Goal: Transaction & Acquisition: Purchase product/service

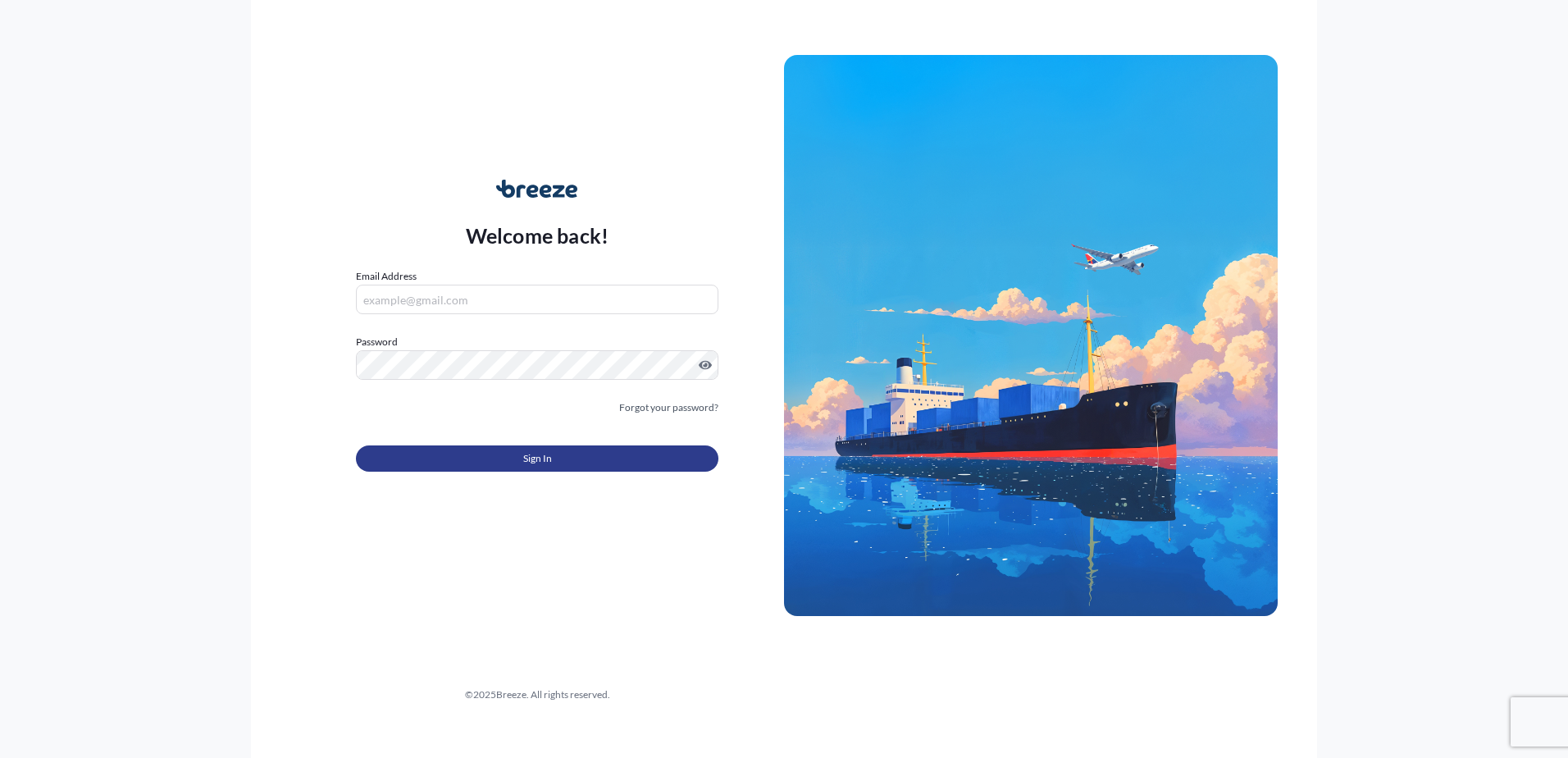
type input "[PERSON_NAME][EMAIL_ADDRESS][DOMAIN_NAME]"
click at [637, 460] on button "Sign In" at bounding box center [537, 458] width 363 height 26
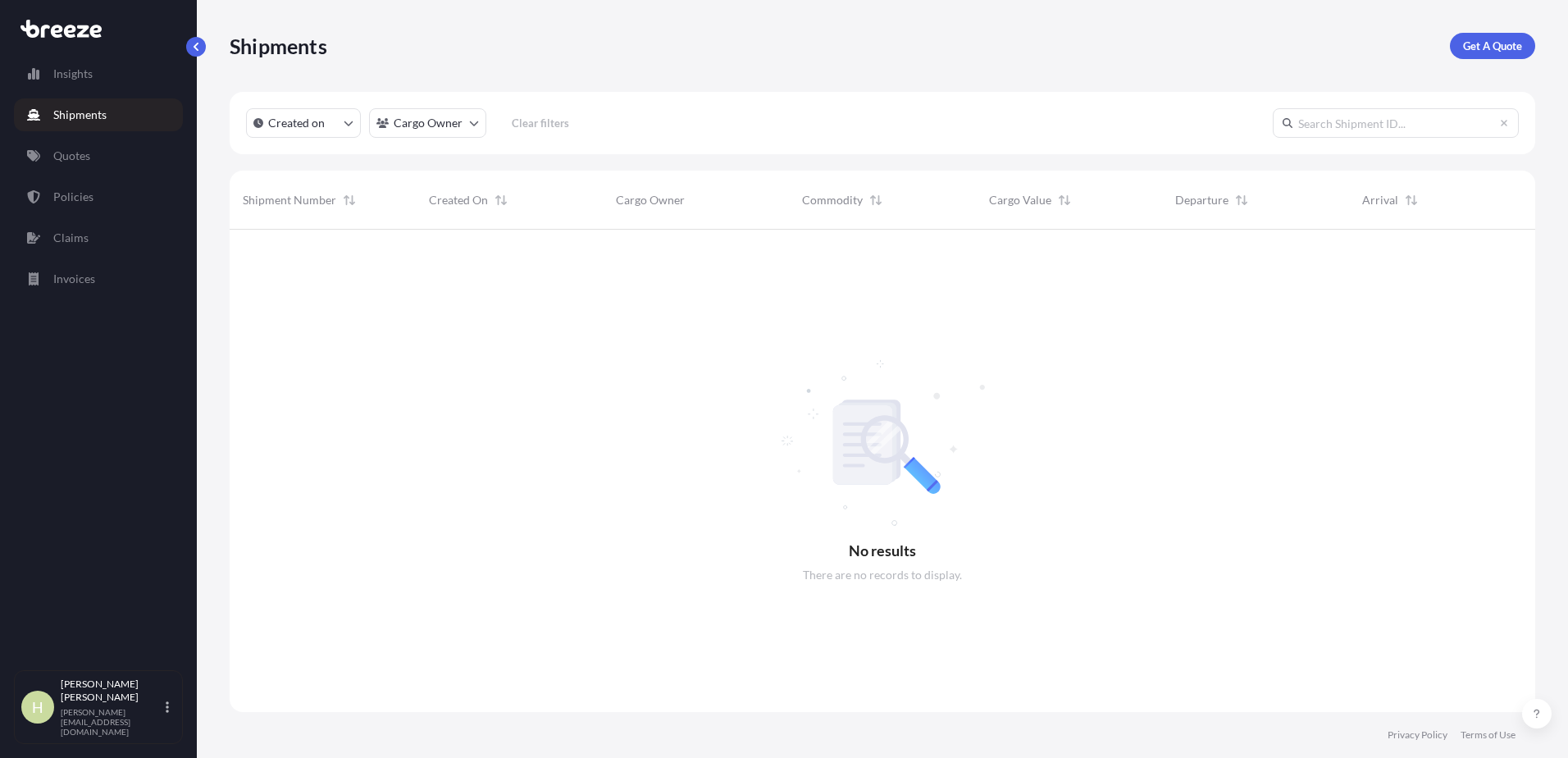
scroll to position [528, 1293]
click at [117, 149] on link "Quotes" at bounding box center [97, 156] width 169 height 33
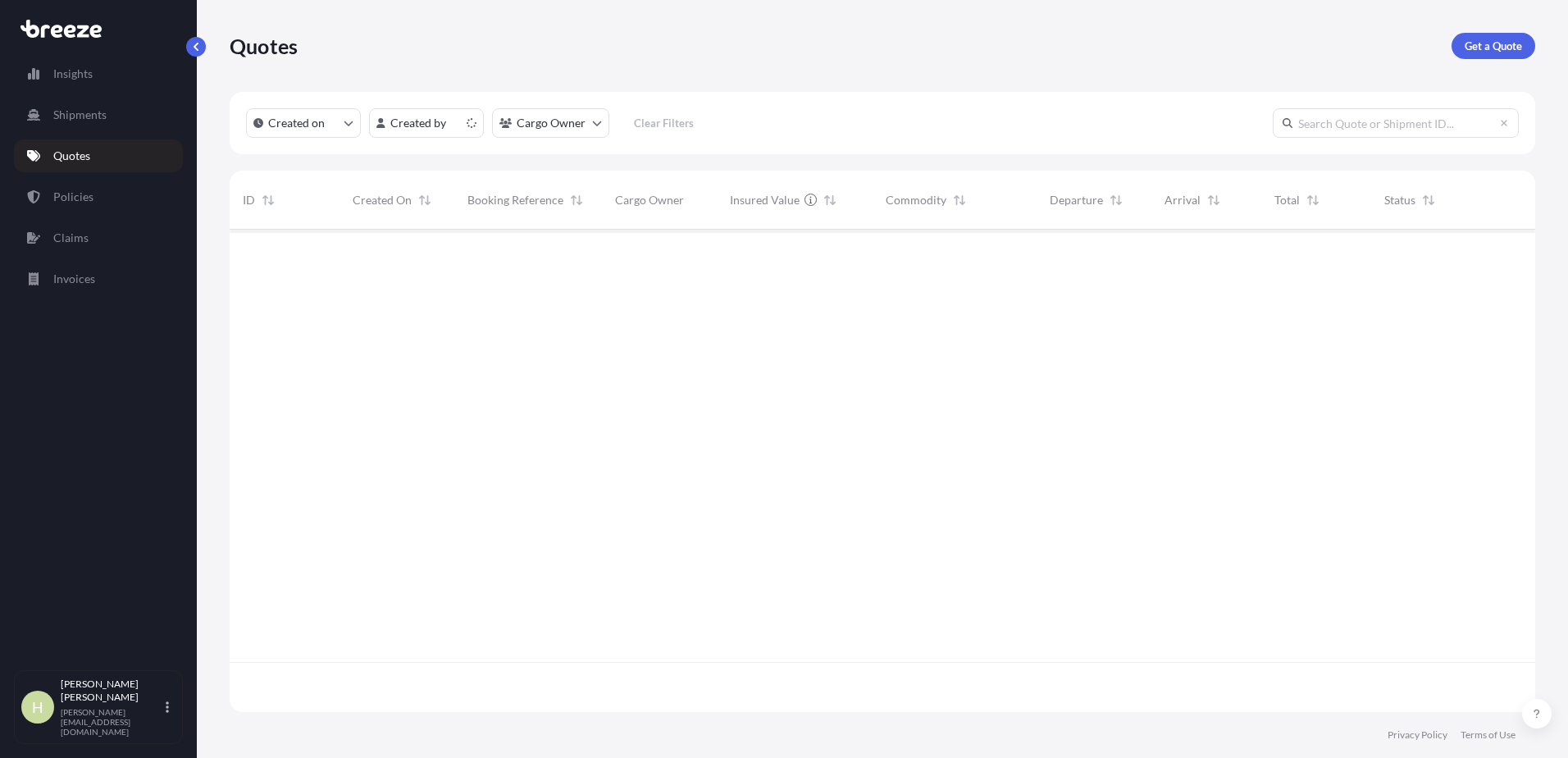
scroll to position [479, 1293]
click at [1494, 41] on p "Get a Quote" at bounding box center [1493, 45] width 58 height 16
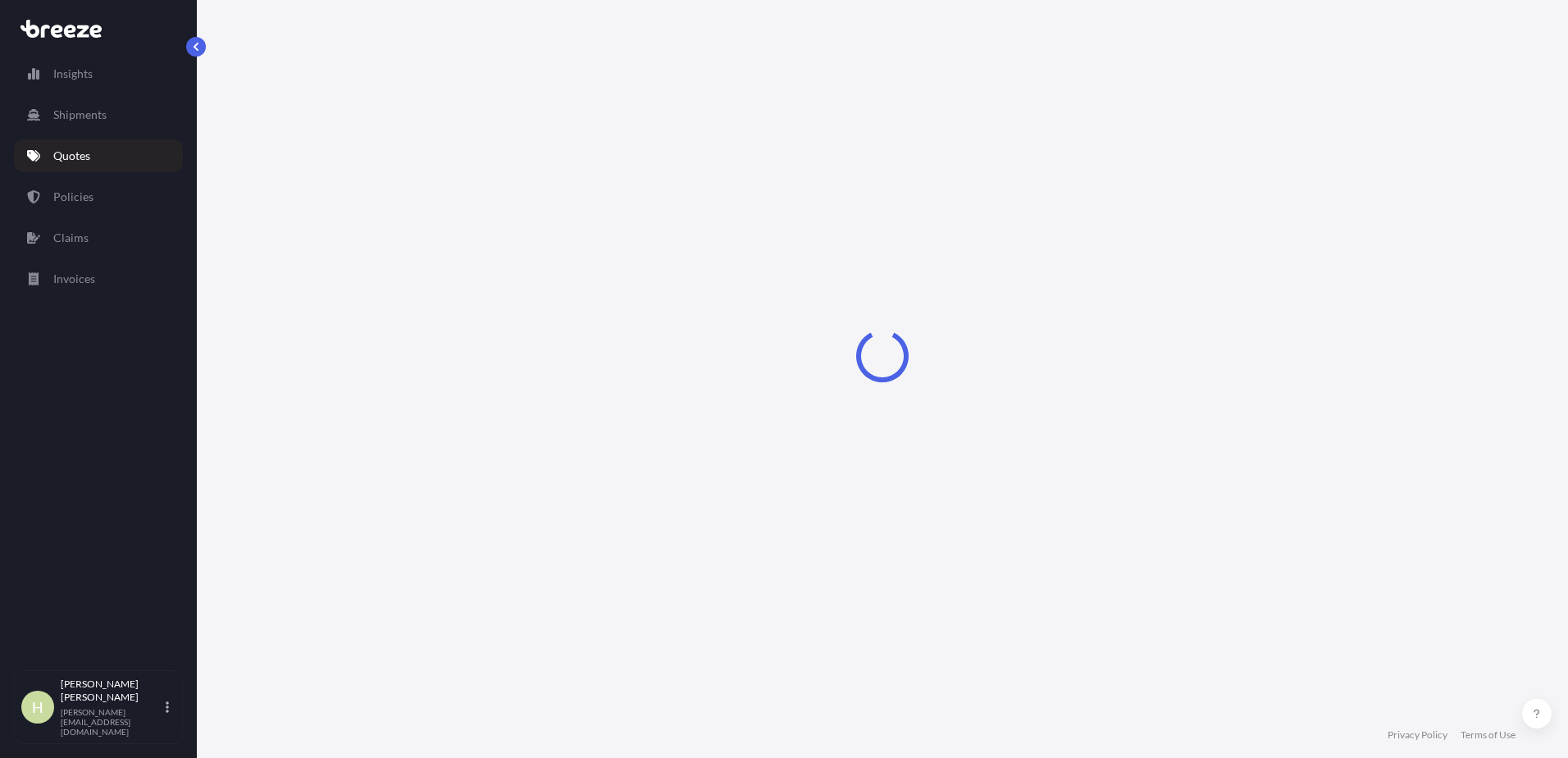
select select "Sea"
select select "1"
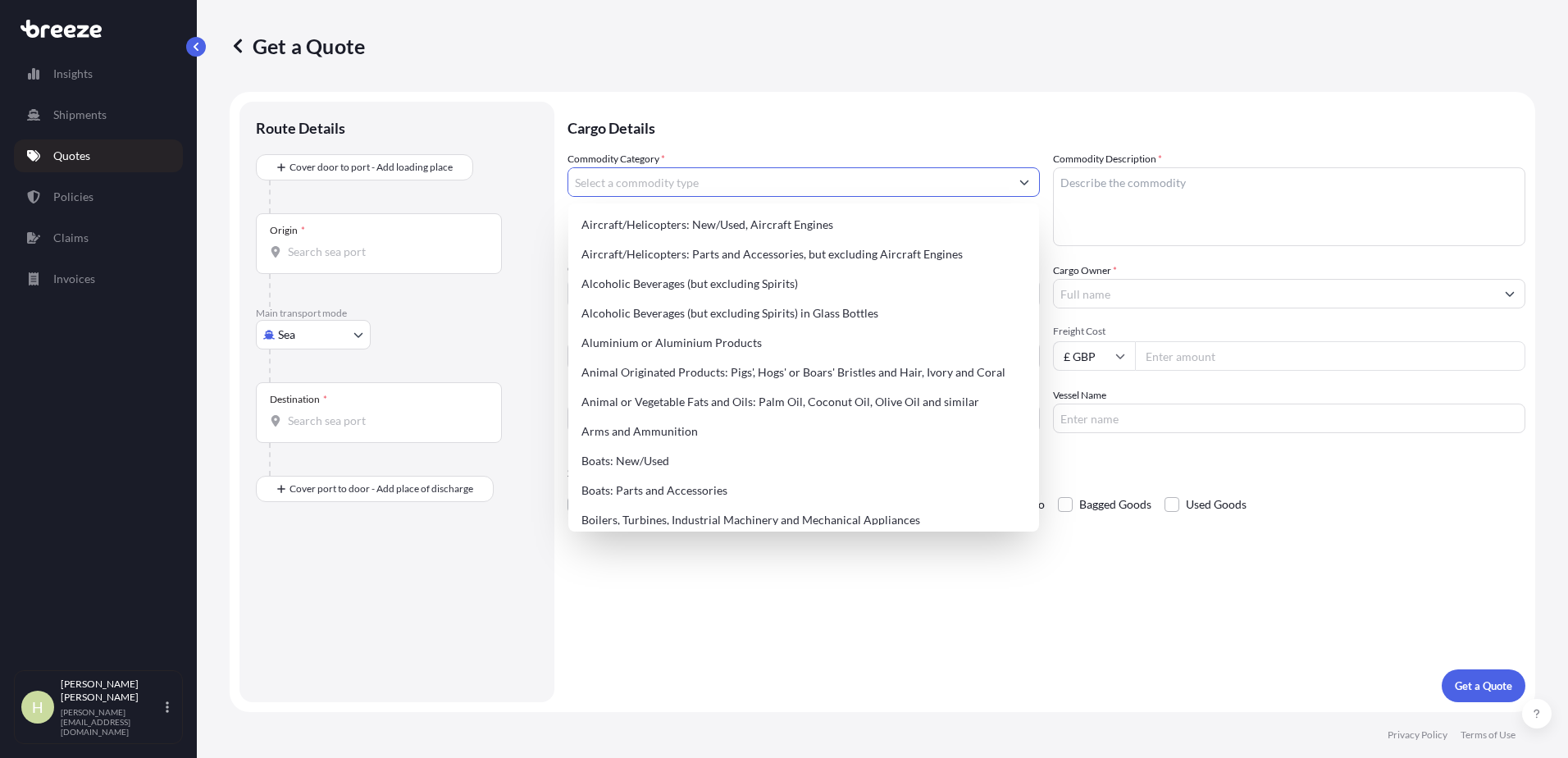
click at [876, 175] on input "Commodity Category *" at bounding box center [788, 181] width 441 height 30
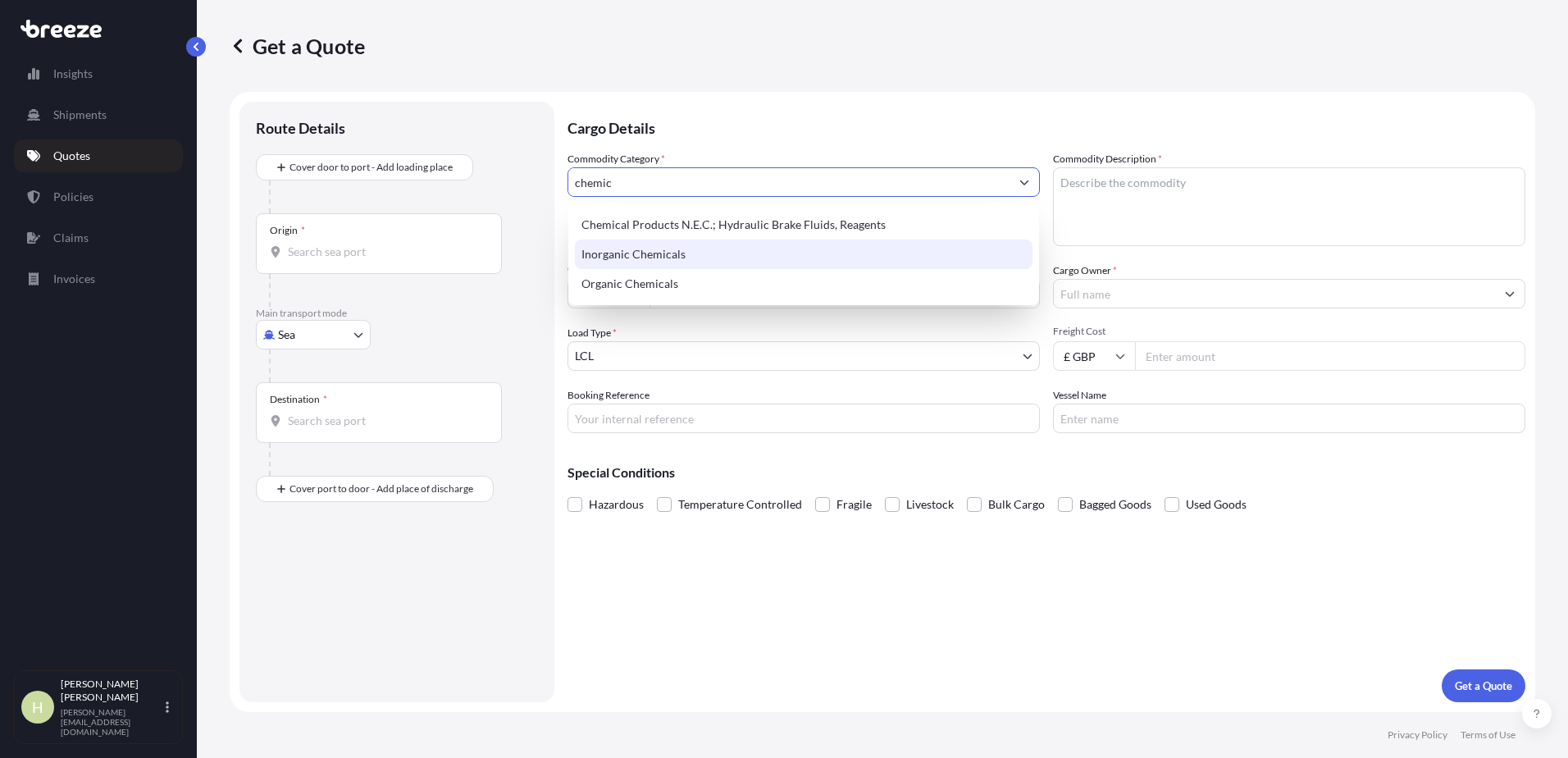
click at [804, 256] on div "Inorganic Chemicals" at bounding box center [803, 254] width 457 height 30
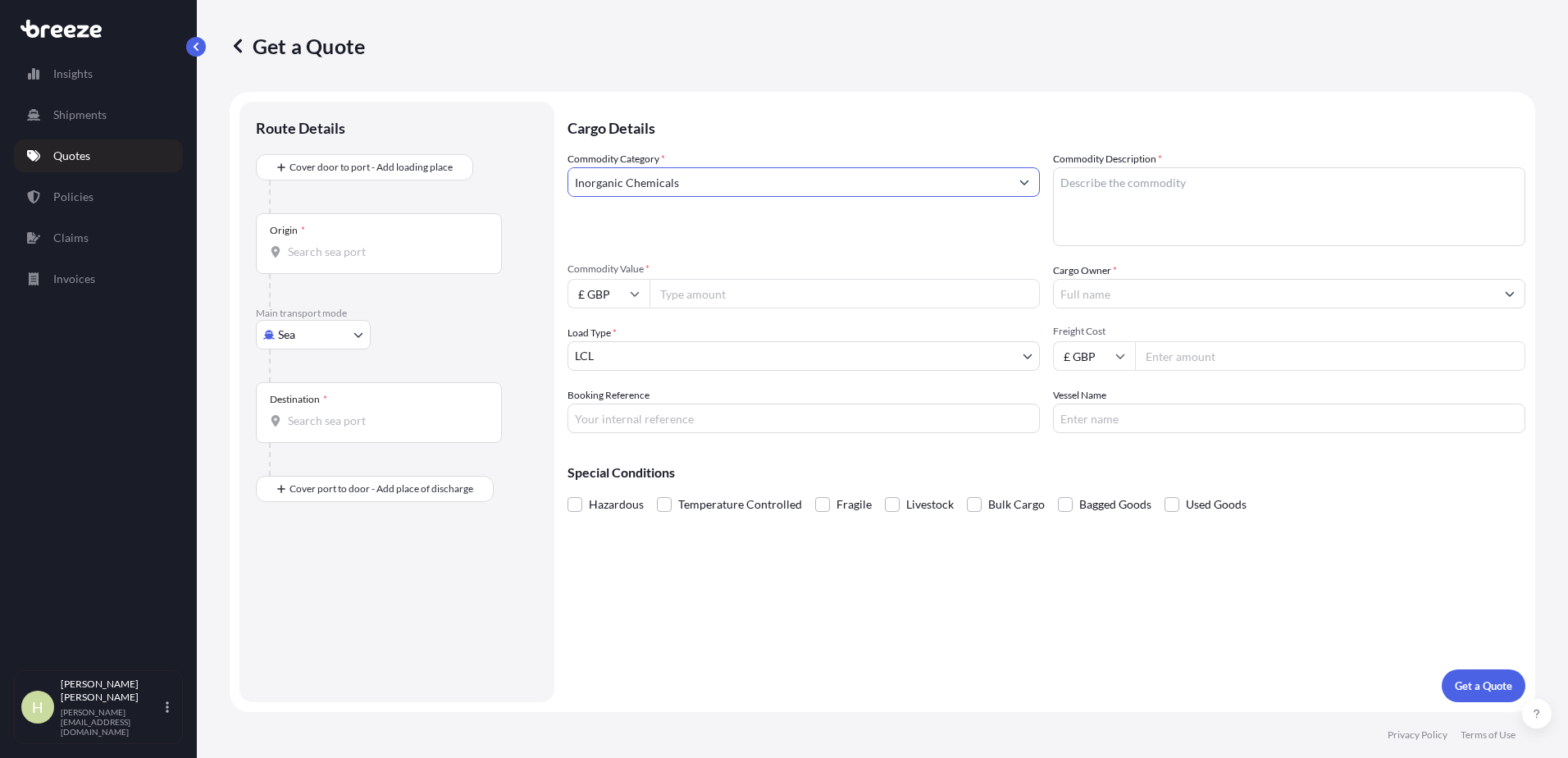
type input "Inorganic Chemicals"
click at [1194, 194] on textarea "Commodity Description *" at bounding box center [1289, 206] width 473 height 79
type textarea "HYDROFLUORIC ACID 60%"
click at [790, 298] on input "Commodity Value *" at bounding box center [844, 293] width 391 height 30
click at [634, 282] on input "£ GBP" at bounding box center [608, 293] width 82 height 30
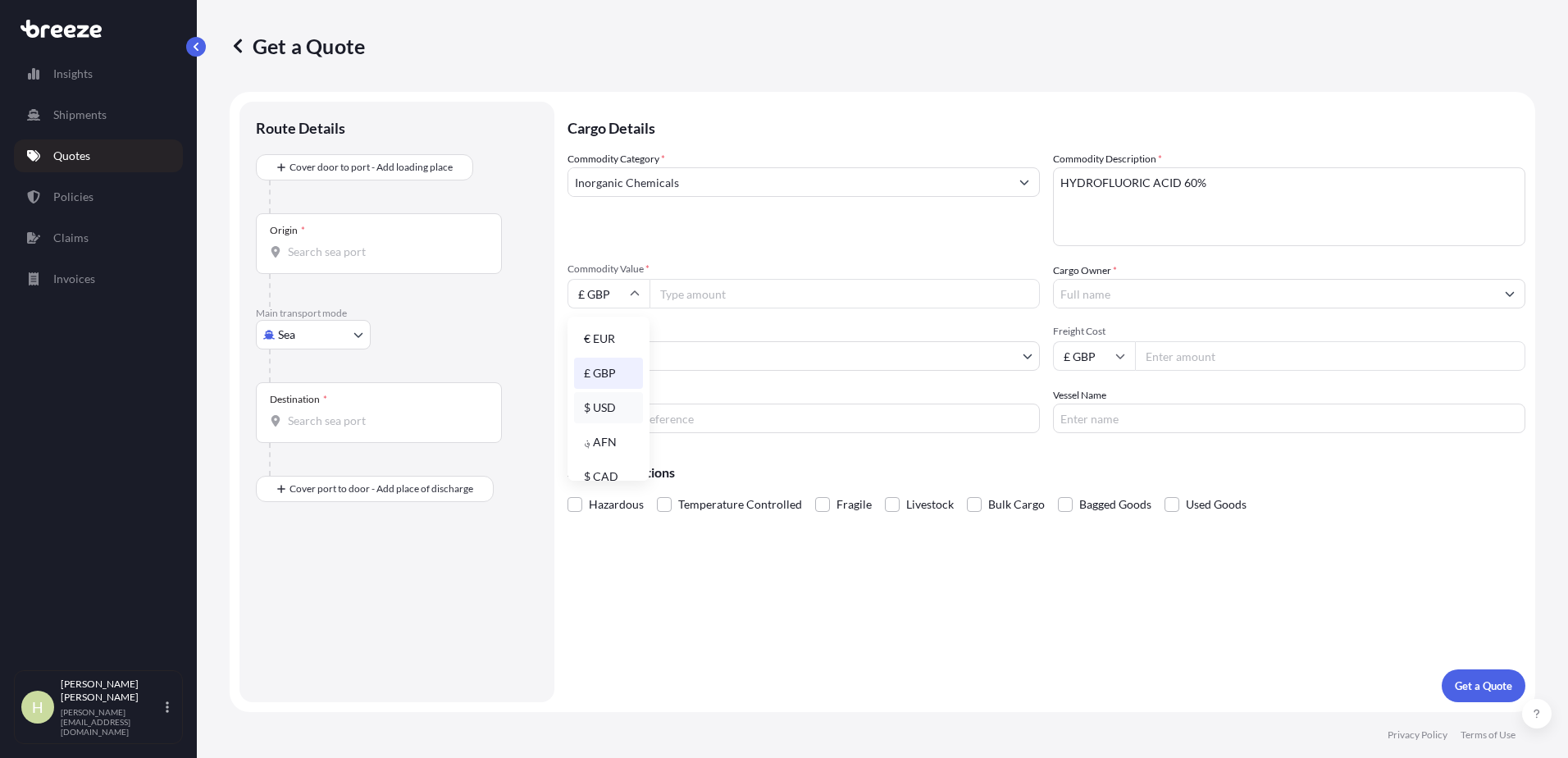
click at [608, 400] on div "$ USD" at bounding box center [608, 407] width 68 height 31
type input "$ USD"
click at [1239, 85] on div "Get a Quote" at bounding box center [882, 45] width 1306 height 92
click at [764, 303] on input "Commodity Value *" at bounding box center [844, 293] width 391 height 30
click at [763, 5] on div "Get a Quote" at bounding box center [882, 45] width 1306 height 92
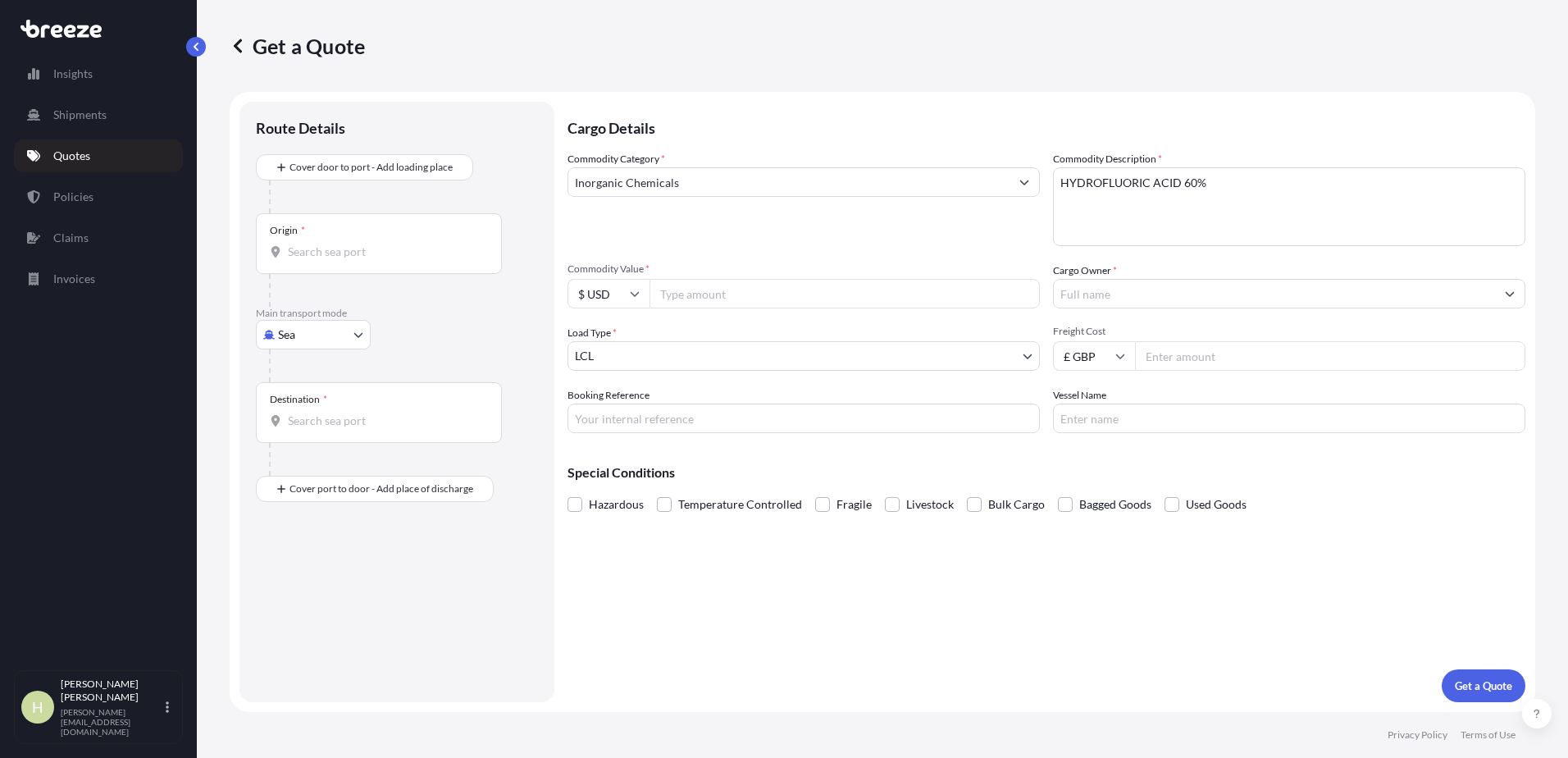
click at [742, 295] on input "Commodity Value *" at bounding box center [844, 293] width 391 height 30
type input "73554.75"
click at [1118, 299] on input "Cargo Owner *" at bounding box center [1274, 293] width 441 height 30
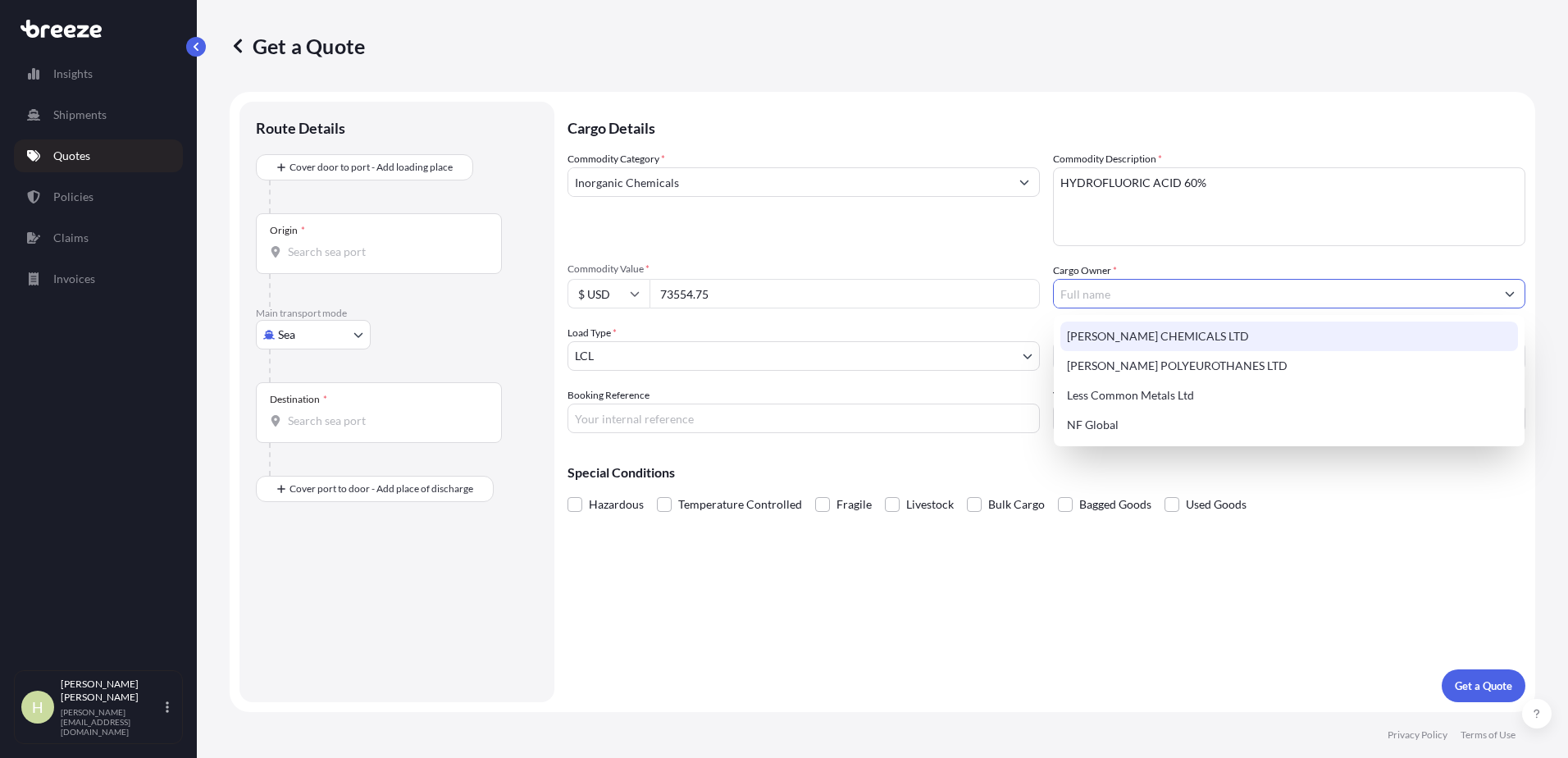
click at [1153, 340] on span "[PERSON_NAME] CHEMICALS LTD" at bounding box center [1157, 336] width 182 height 16
type input "[PERSON_NAME] CHEMICALS LTD"
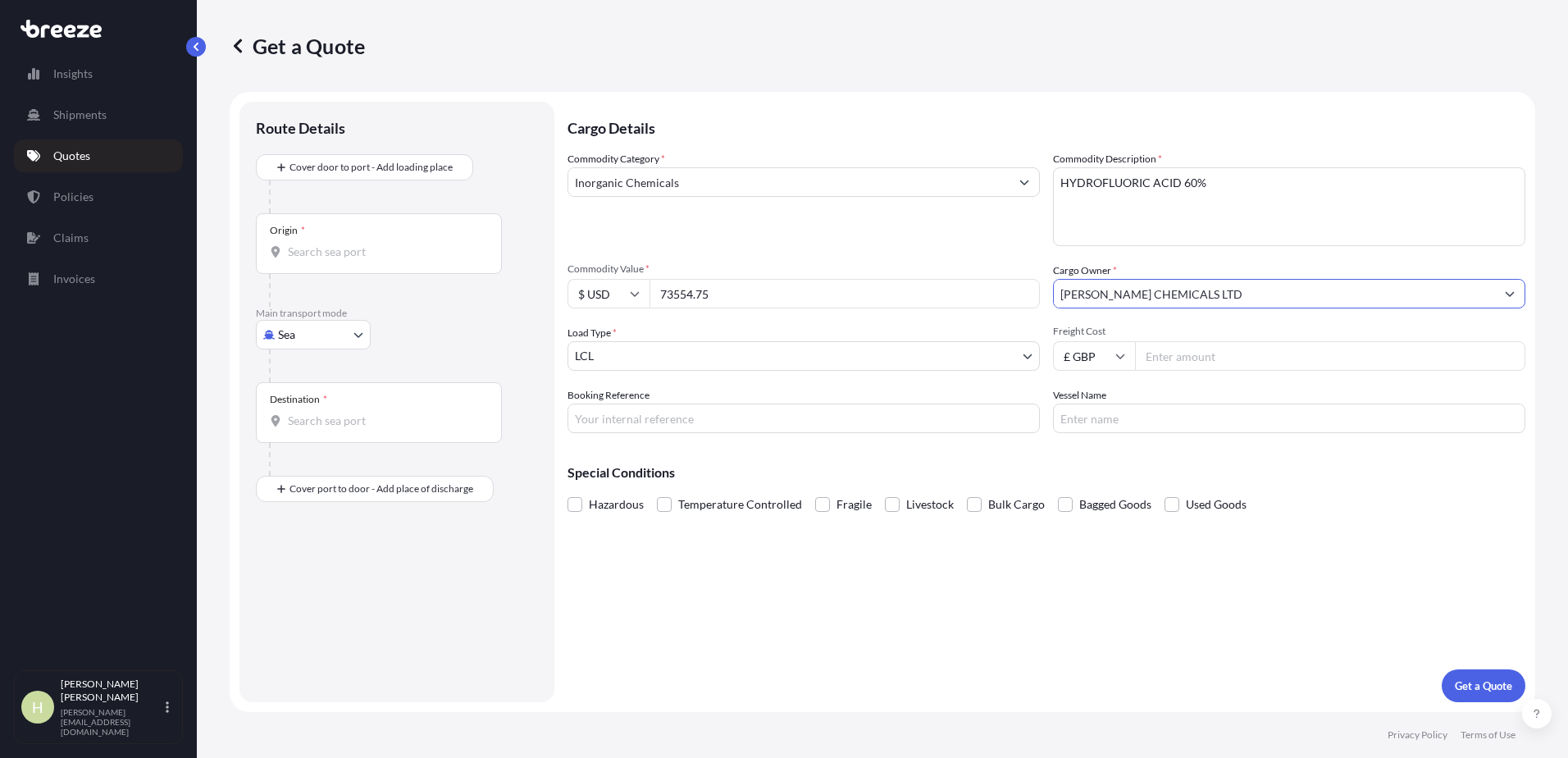
click at [773, 360] on body "4 options available. Insights Shipments Quotes Policies Claims Invoices H Howar…" at bounding box center [784, 379] width 1568 height 758
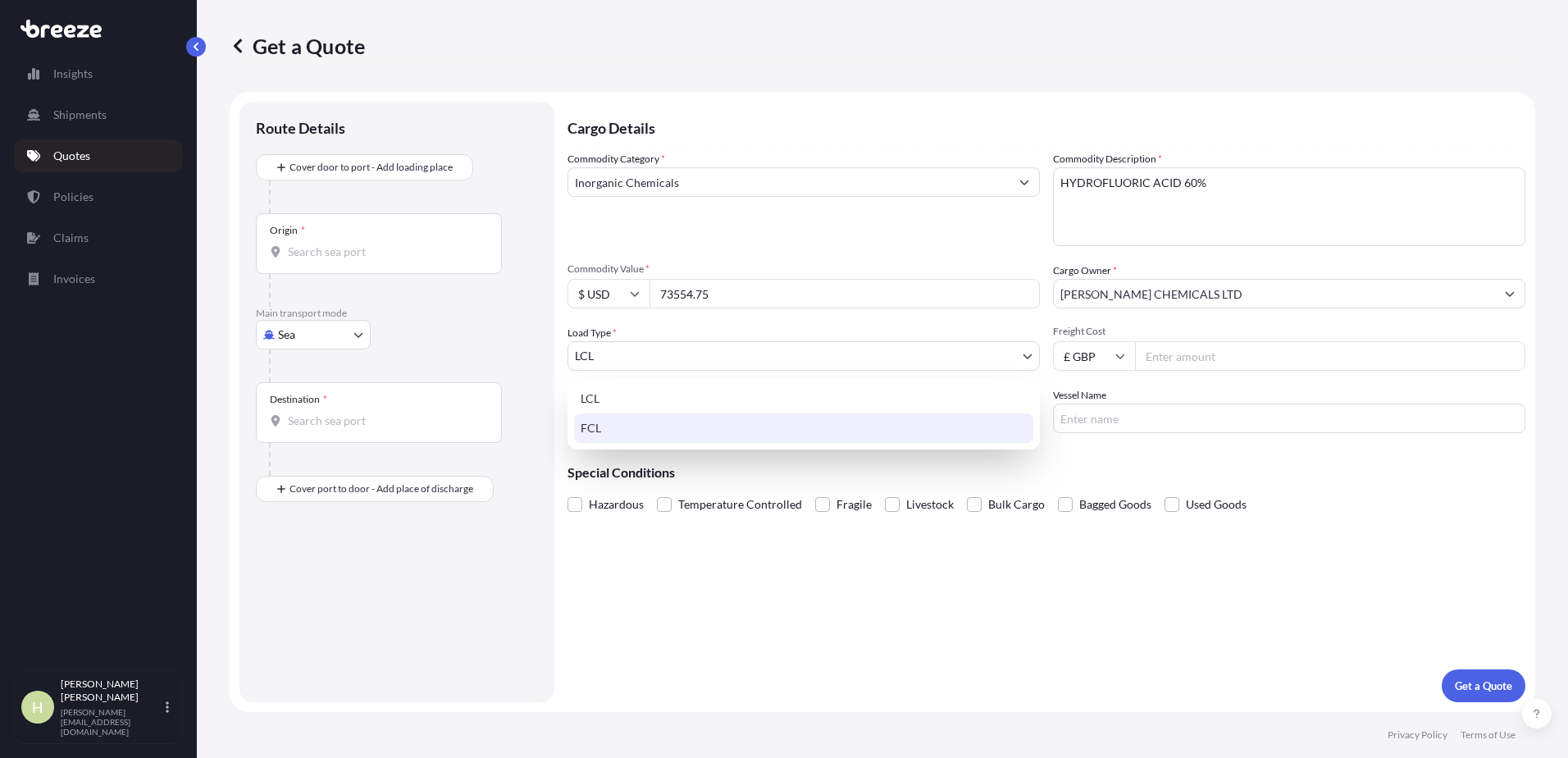
click at [713, 436] on div "FCL" at bounding box center [803, 428] width 459 height 30
select select "2"
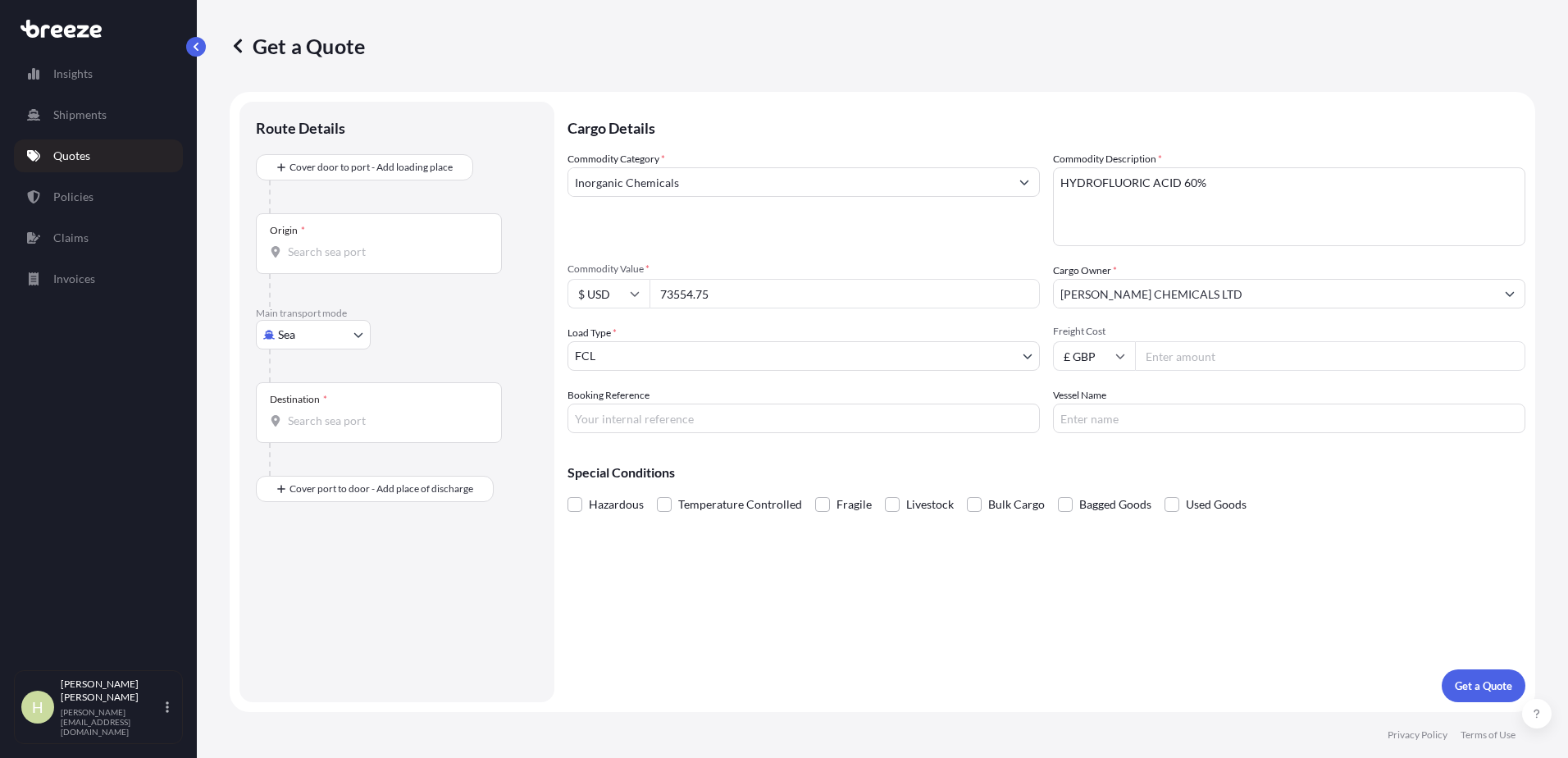
click at [1263, 355] on input "Freight Cost" at bounding box center [1330, 356] width 391 height 30
type input "5940.00"
click at [674, 419] on input "Booking Reference" at bounding box center [803, 418] width 473 height 30
click at [673, 399] on div "Booking Reference SEE025513" at bounding box center [803, 410] width 473 height 46
click at [682, 408] on input "SEE025513" at bounding box center [803, 418] width 473 height 30
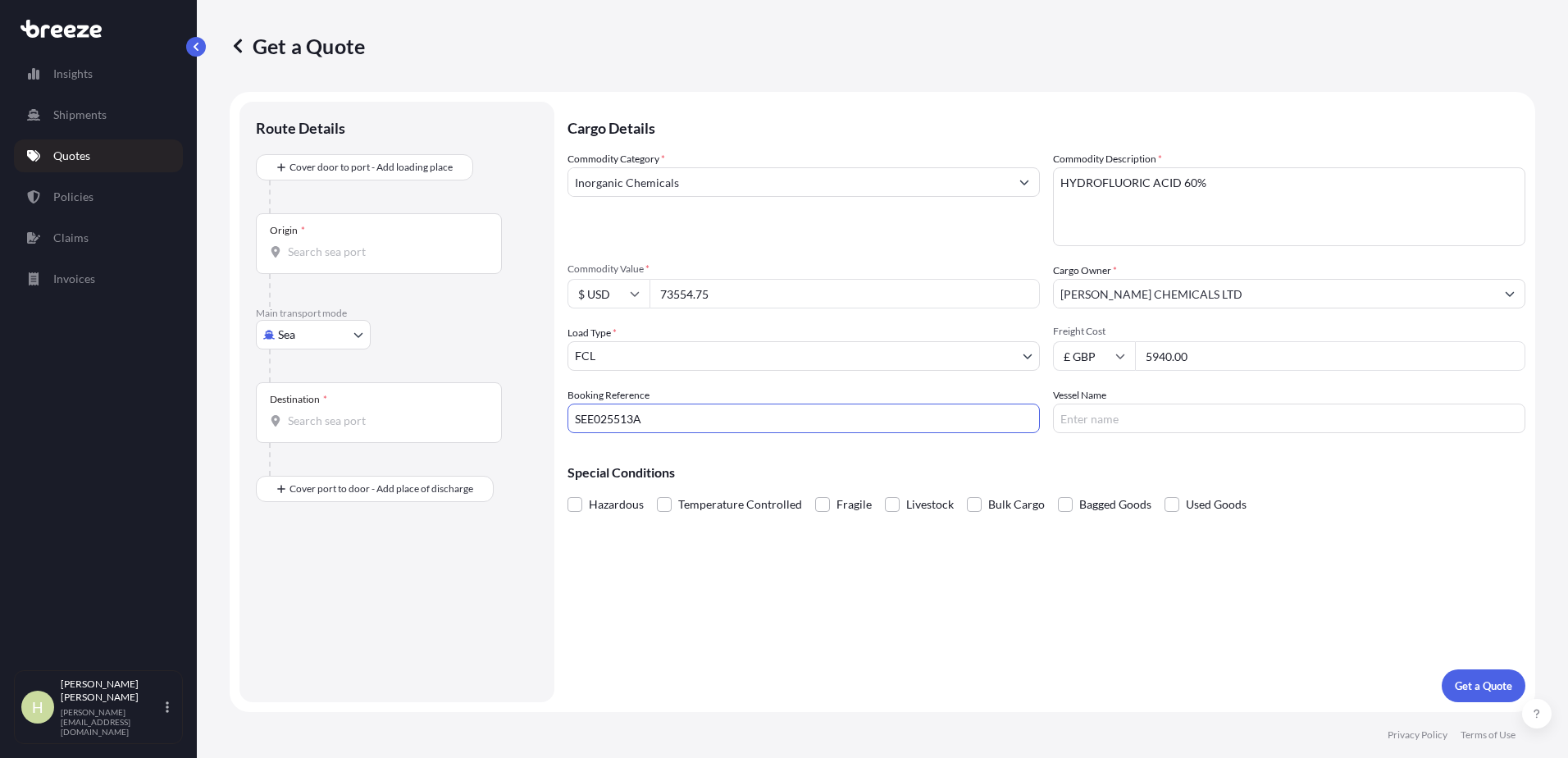
type input "SEE025513A"
type input "CMA CGM FIDELIO"
click at [577, 501] on span at bounding box center [574, 503] width 14 height 14
click at [567, 492] on input "Hazardous" at bounding box center [567, 492] width 0 height 0
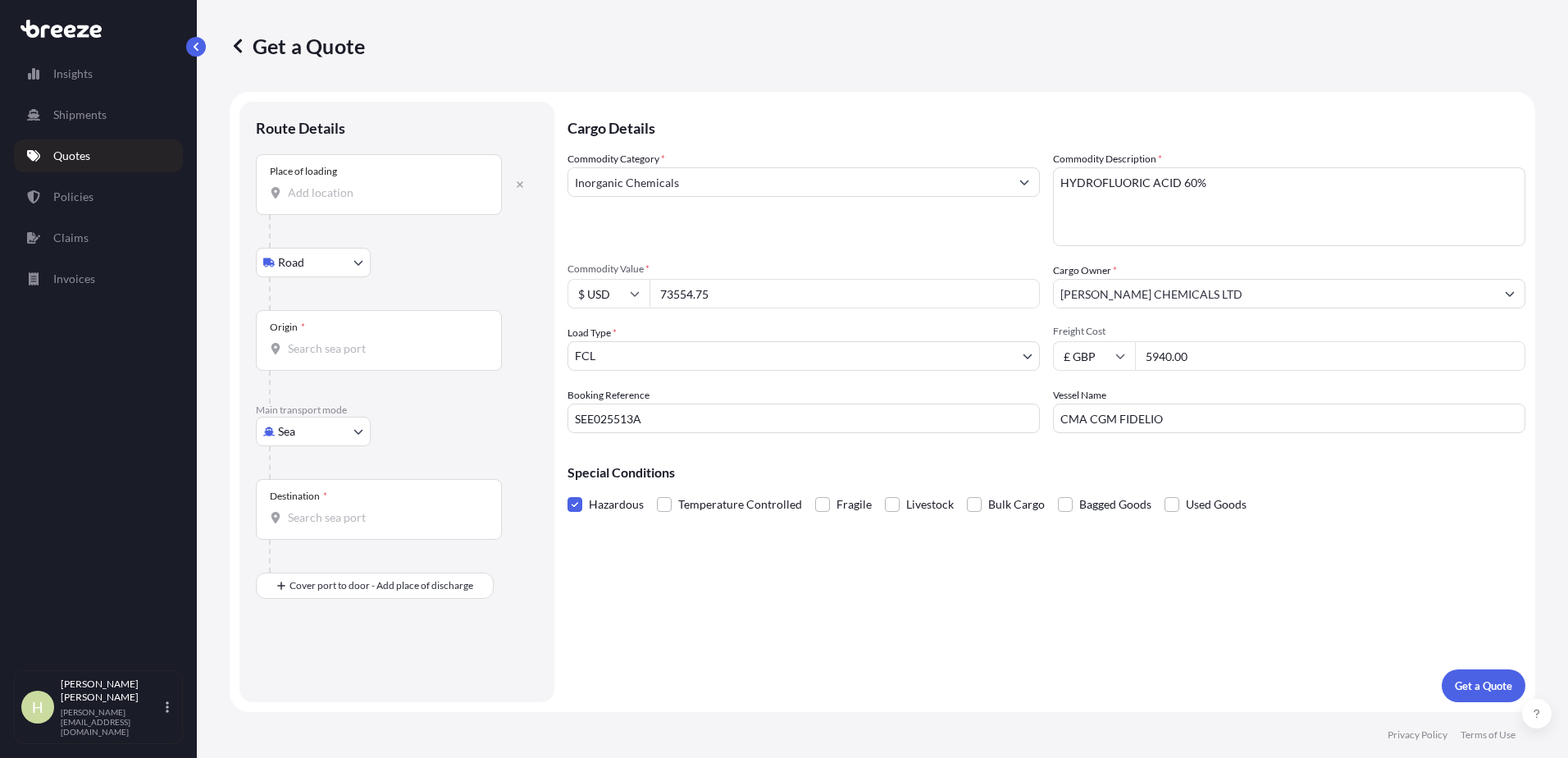
click at [383, 183] on div "Place of loading" at bounding box center [378, 184] width 246 height 61
click at [383, 184] on input "Place of loading" at bounding box center [384, 192] width 194 height 16
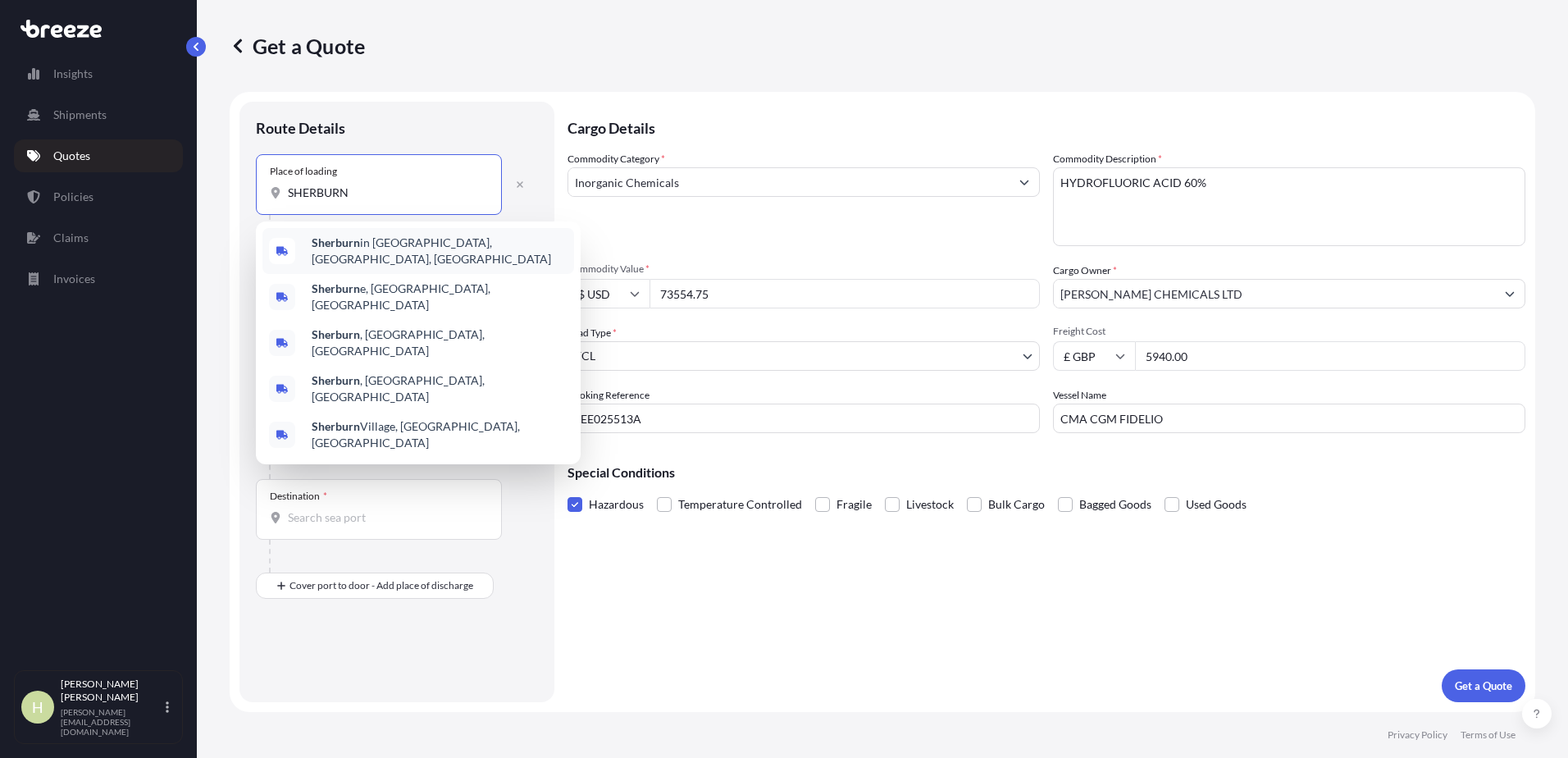
click at [409, 253] on span "Sherburn in [GEOGRAPHIC_DATA], [GEOGRAPHIC_DATA], [GEOGRAPHIC_DATA]" at bounding box center [439, 251] width 256 height 33
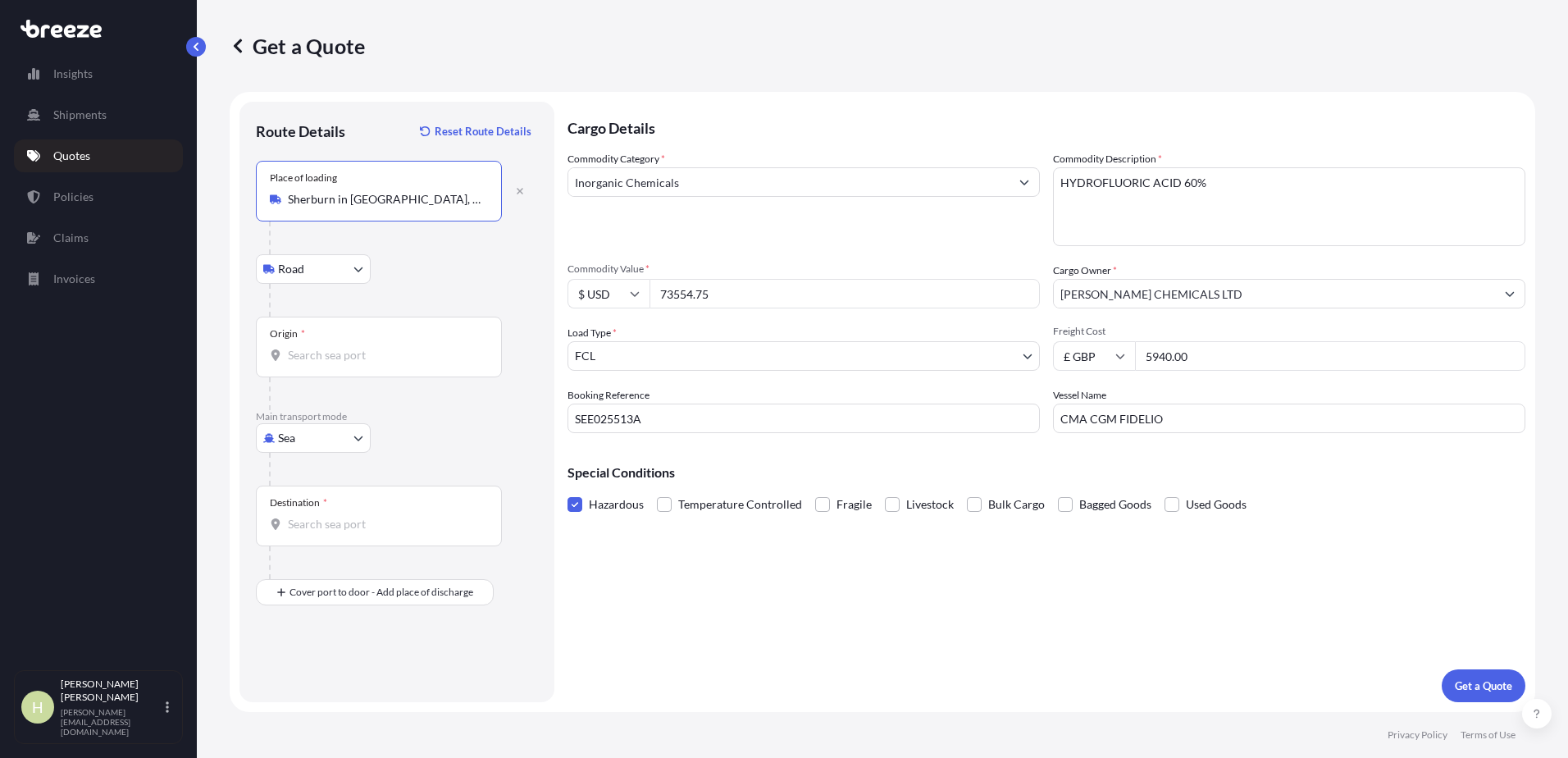
type input "Sherburn in [GEOGRAPHIC_DATA], [GEOGRAPHIC_DATA], [GEOGRAPHIC_DATA]"
click at [354, 356] on input "Origin *" at bounding box center [384, 355] width 194 height 16
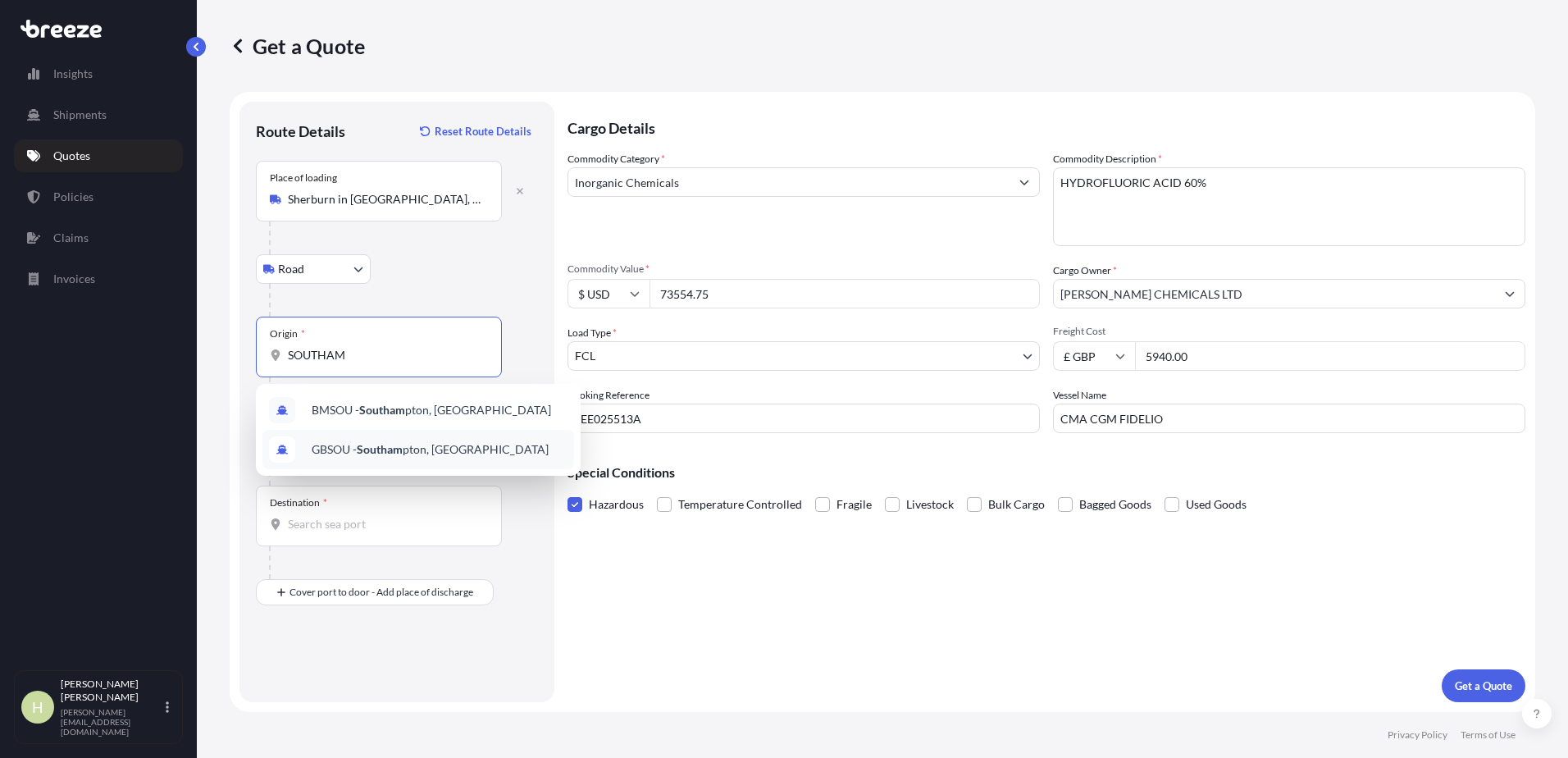
click at [418, 442] on span "GBSOU - Southam pton, [GEOGRAPHIC_DATA]" at bounding box center [430, 448] width 237 height 16
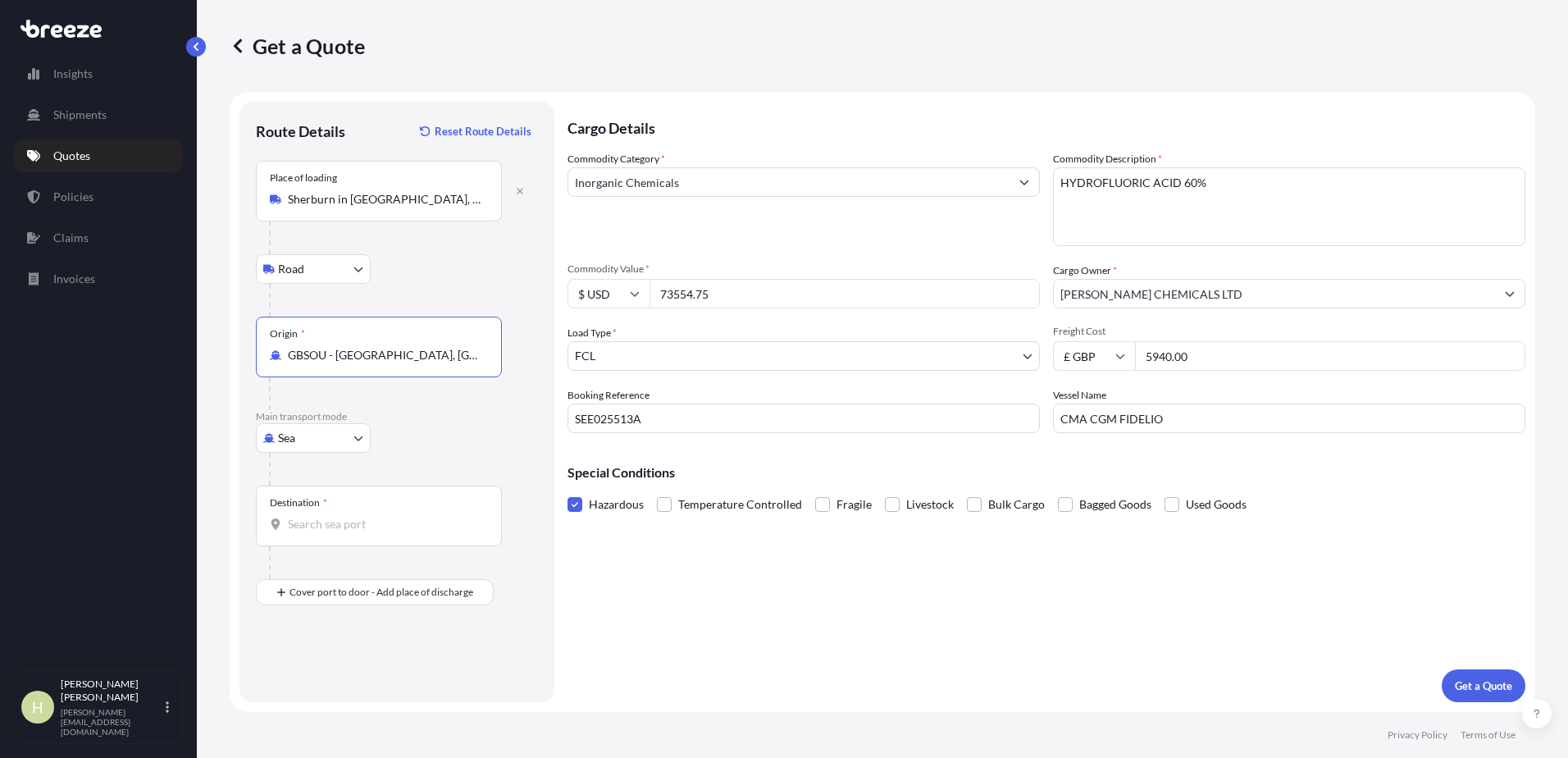
type input "GBSOU - [GEOGRAPHIC_DATA], [GEOGRAPHIC_DATA]"
click at [338, 277] on body "5 options available. 0 options available. 2 options available. Insights Shipmen…" at bounding box center [784, 379] width 1568 height 758
click at [355, 524] on input "Destination *" at bounding box center [384, 524] width 194 height 16
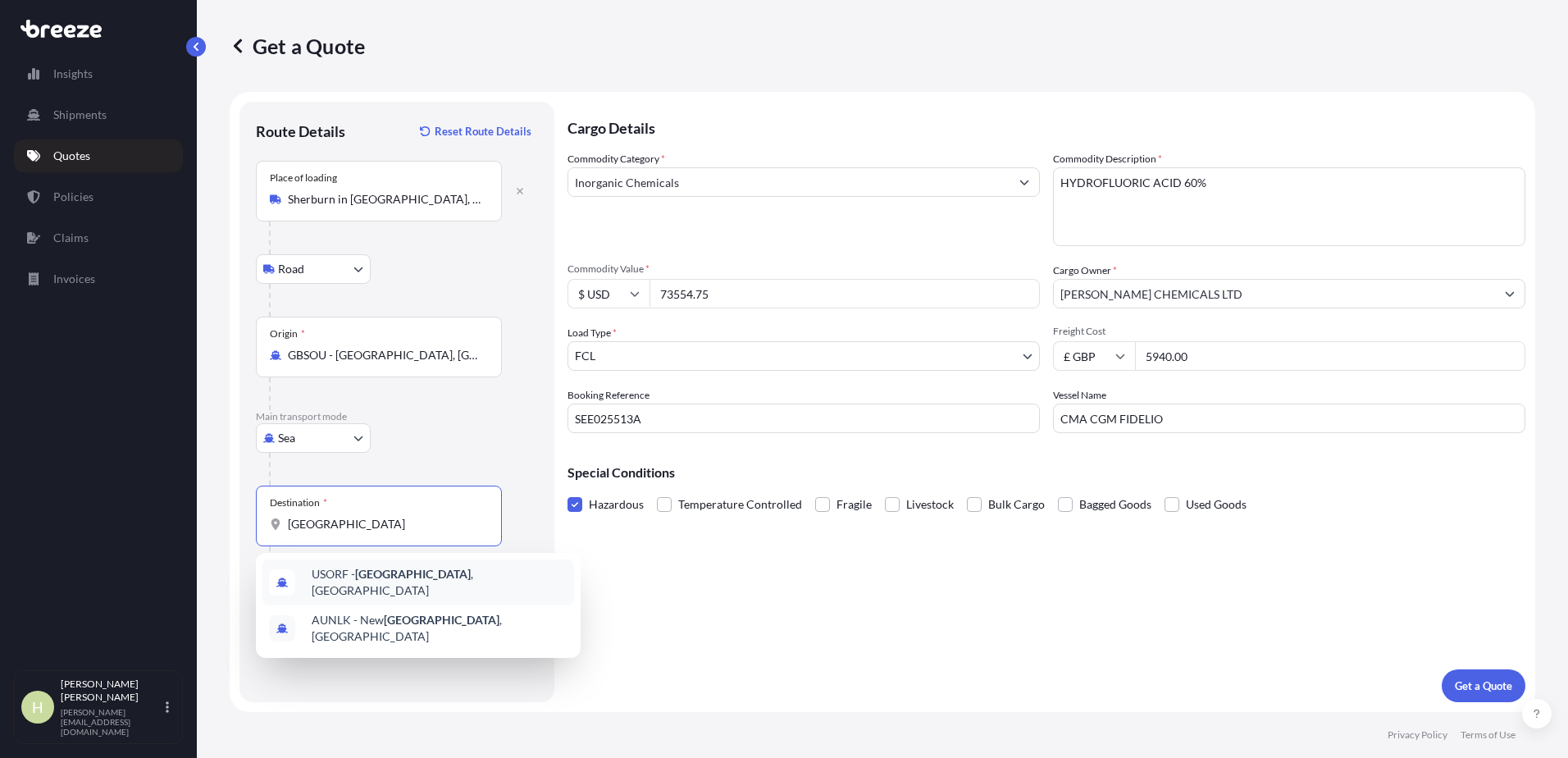
click at [419, 570] on div "USORF - [GEOGRAPHIC_DATA] , [GEOGRAPHIC_DATA]" at bounding box center [418, 582] width 311 height 46
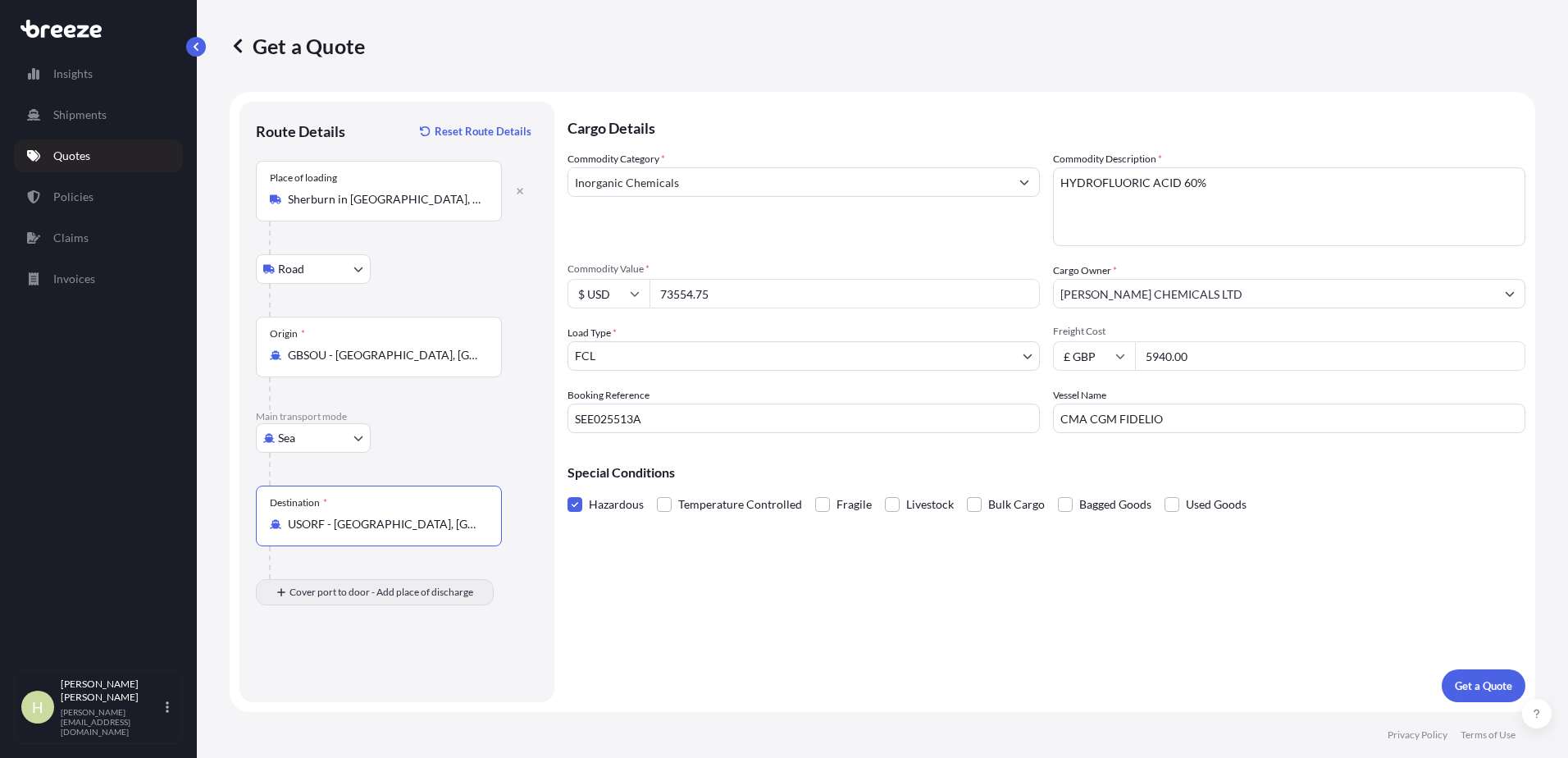
type input "USORF - [GEOGRAPHIC_DATA], [GEOGRAPHIC_DATA]"
click at [337, 659] on div "Place of Discharge" at bounding box center [310, 659] width 79 height 14
click at [337, 671] on input "Place of Discharge" at bounding box center [384, 679] width 194 height 16
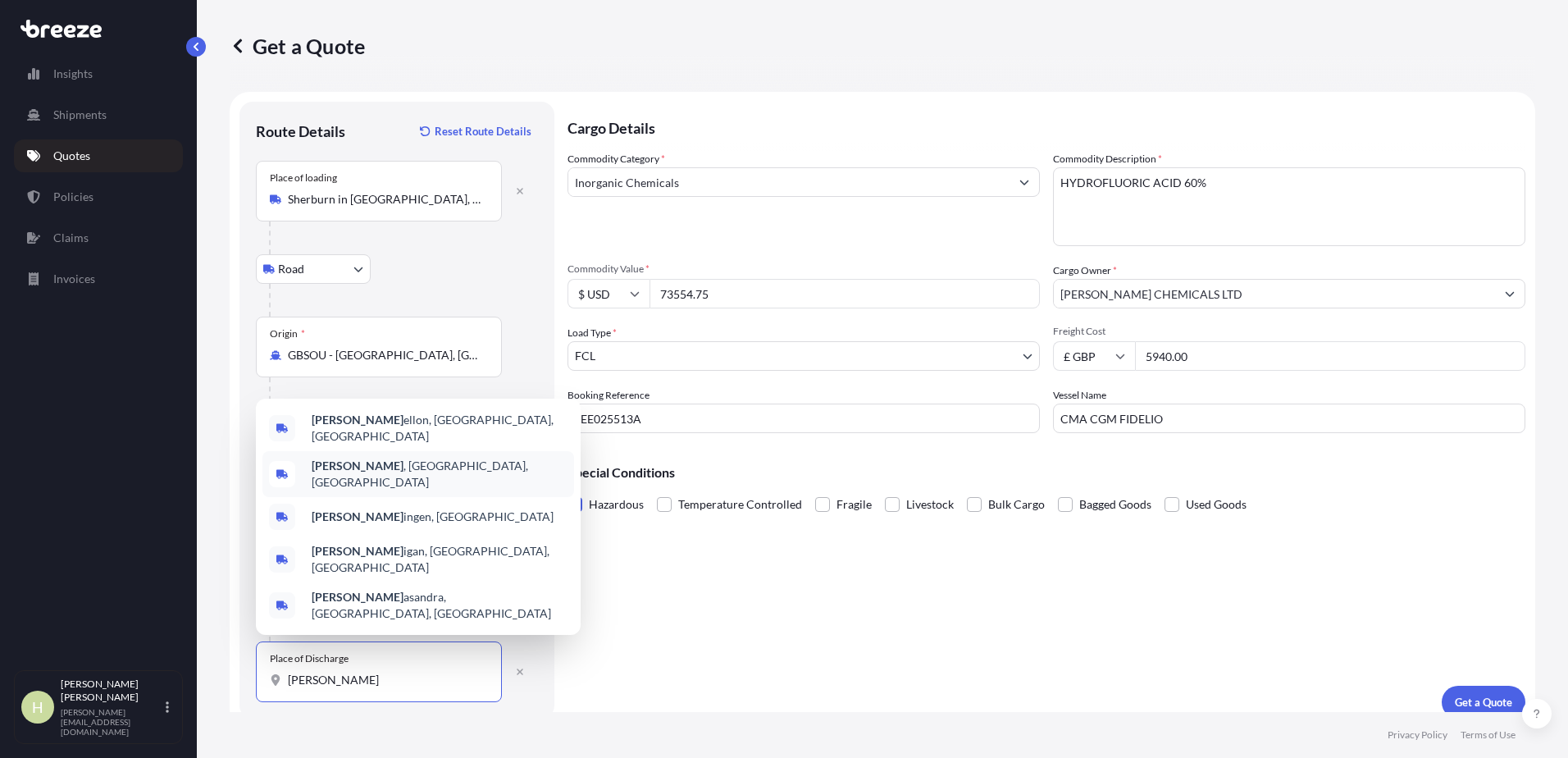
click at [418, 487] on div "[PERSON_NAME] , [GEOGRAPHIC_DATA], [GEOGRAPHIC_DATA]" at bounding box center [418, 474] width 311 height 46
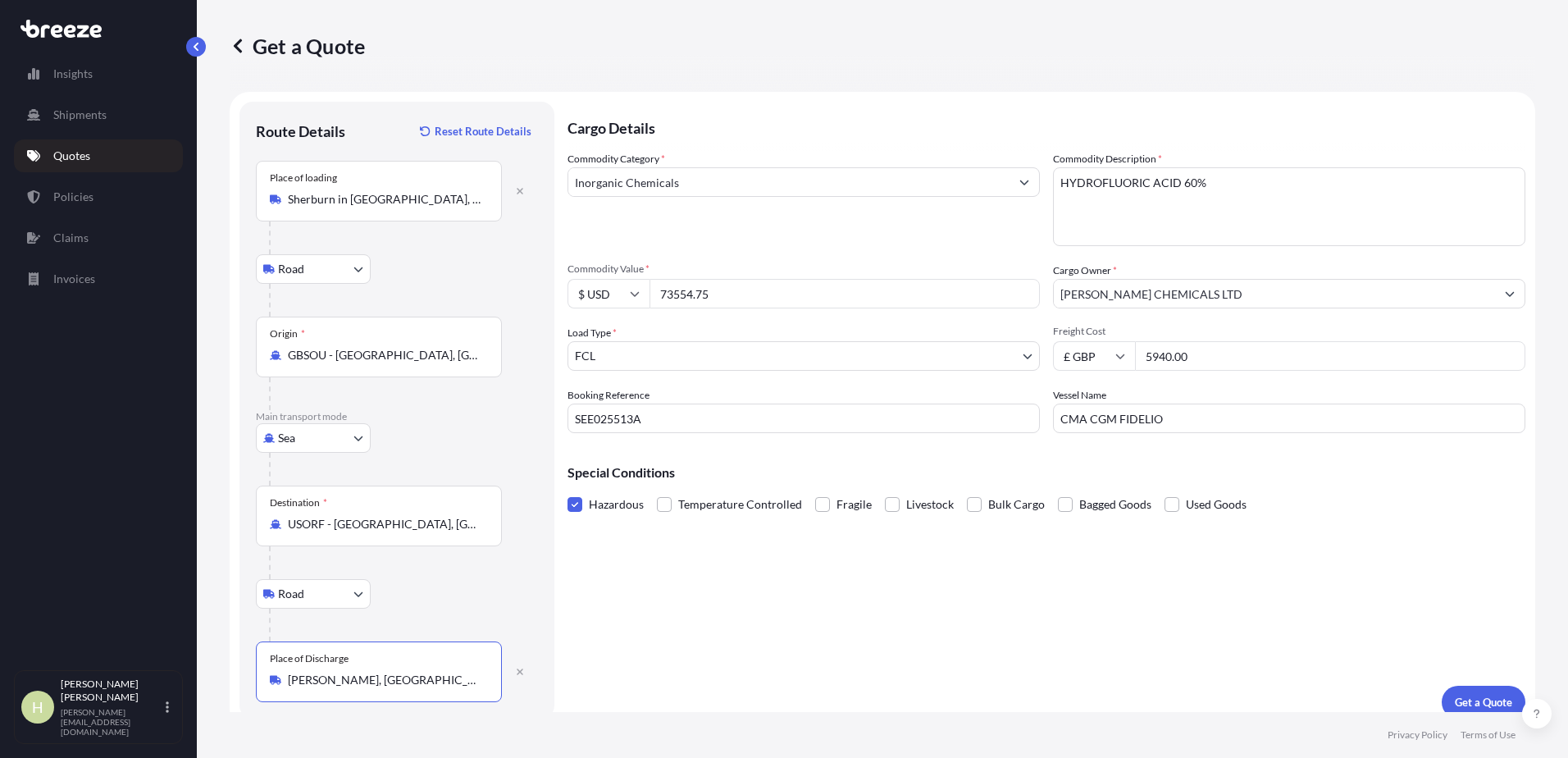
type input "[PERSON_NAME], [GEOGRAPHIC_DATA], [GEOGRAPHIC_DATA]"
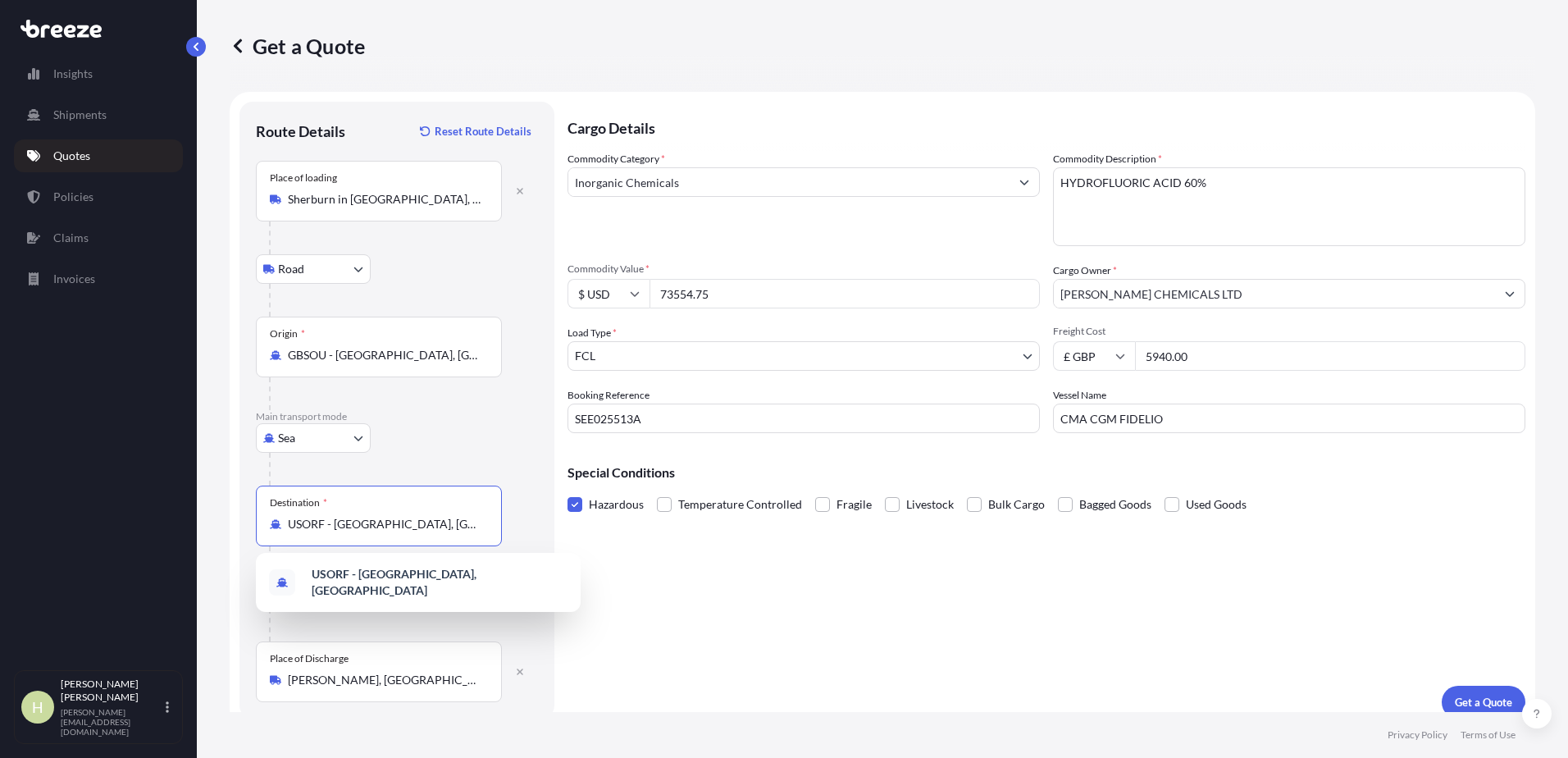
click at [435, 517] on input "USORF - [GEOGRAPHIC_DATA], [GEOGRAPHIC_DATA]" at bounding box center [384, 524] width 194 height 16
click at [490, 586] on div "USORF - [GEOGRAPHIC_DATA], [GEOGRAPHIC_DATA]" at bounding box center [418, 582] width 311 height 46
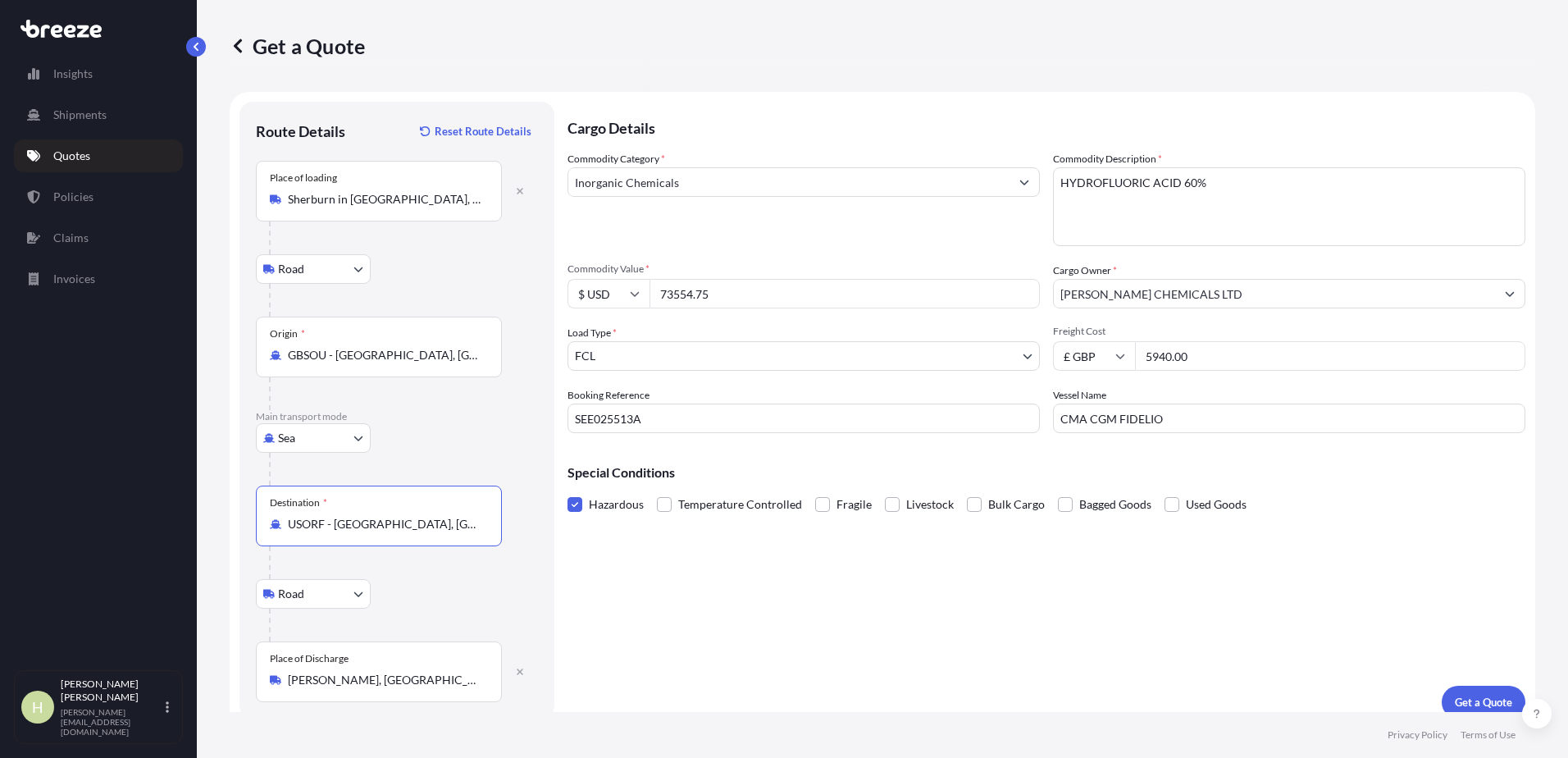
drag, startPoint x: 282, startPoint y: 517, endPoint x: 169, endPoint y: 522, distance: 113.1
click at [177, 516] on div "Insights Shipments Quotes Policies Claims Invoices H Howard Nickerson [EMAIL_AD…" at bounding box center [784, 379] width 1568 height 758
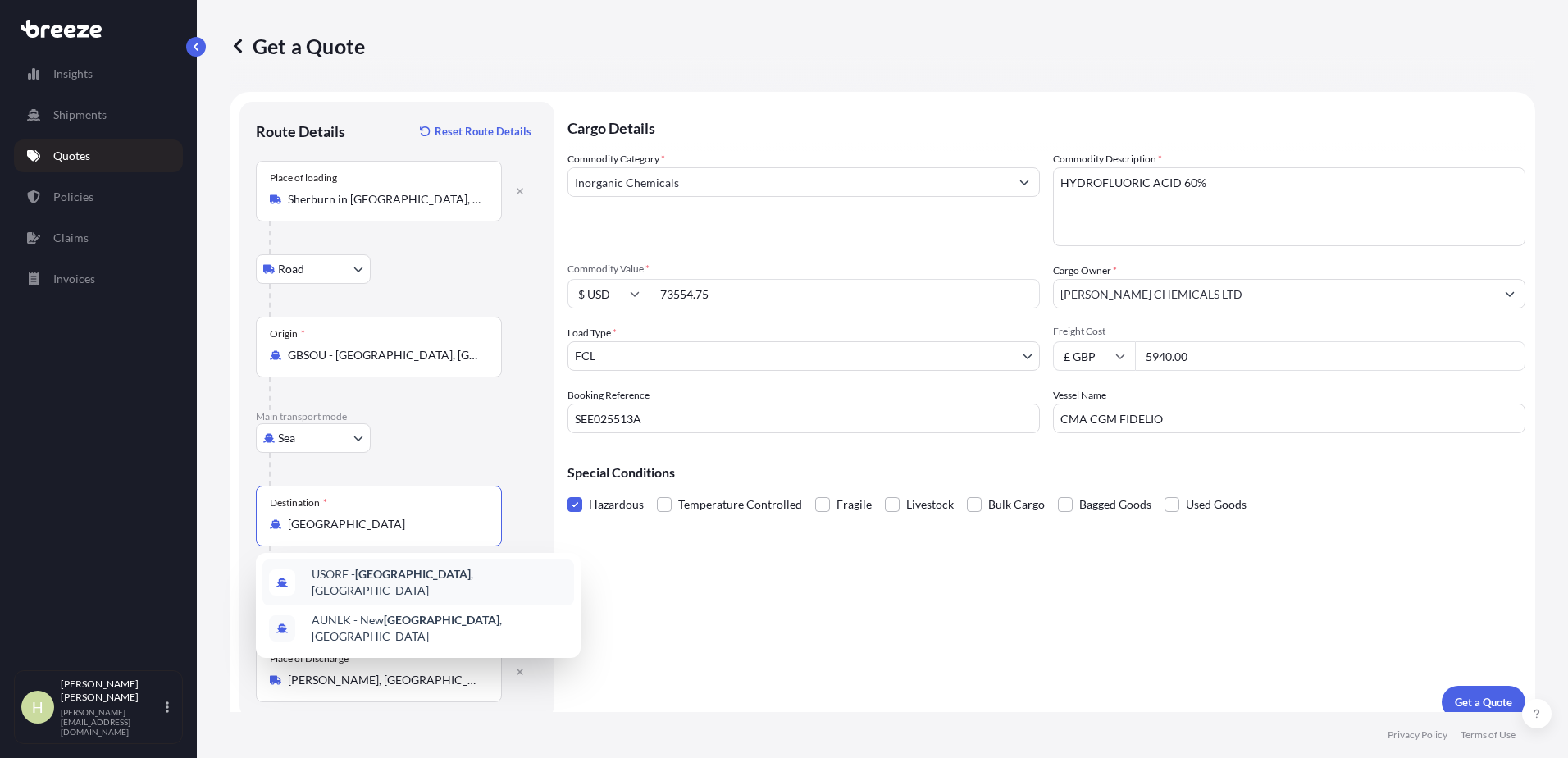
click at [533, 572] on div "USORF - [GEOGRAPHIC_DATA] , [GEOGRAPHIC_DATA]" at bounding box center [418, 582] width 311 height 46
type input "USORF - [GEOGRAPHIC_DATA], [GEOGRAPHIC_DATA]"
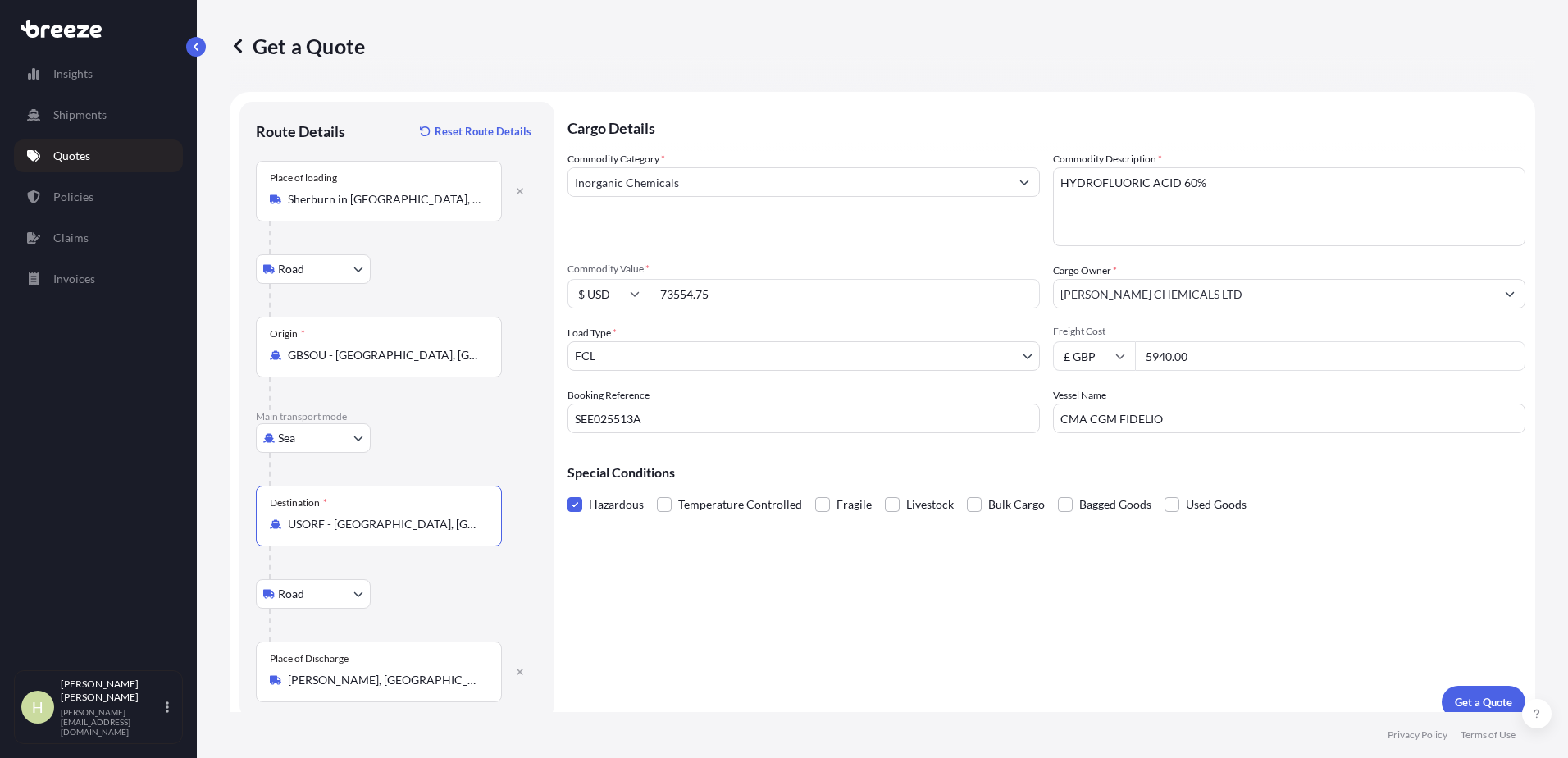
click at [1054, 178] on textarea "HYDROFLUORIC ACID 60%" at bounding box center [1289, 206] width 473 height 79
click at [1230, 180] on textarea "HYDROFLUORIC ACID 60%" at bounding box center [1289, 206] width 473 height 79
click at [1053, 182] on textarea "HYDROFLUORIC ACID 60% (3 X 40FT CONTAINERS)" at bounding box center [1289, 206] width 473 height 79
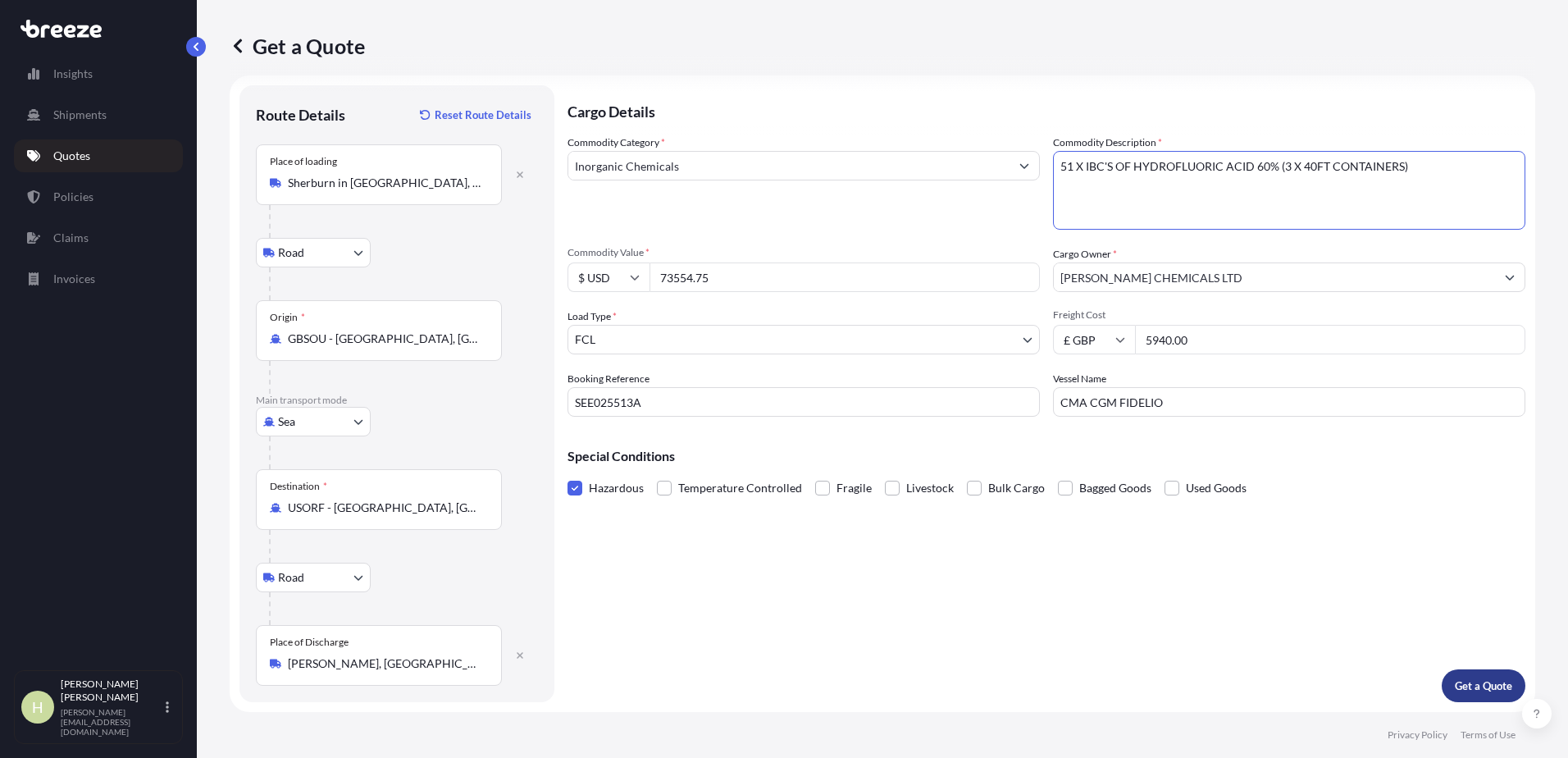
type textarea "51 X IBC'S OF HYDROFLUORIC ACID 60% (3 X 40FT CONTAINERS)"
click at [1473, 682] on p "Get a Quote" at bounding box center [1483, 685] width 58 height 16
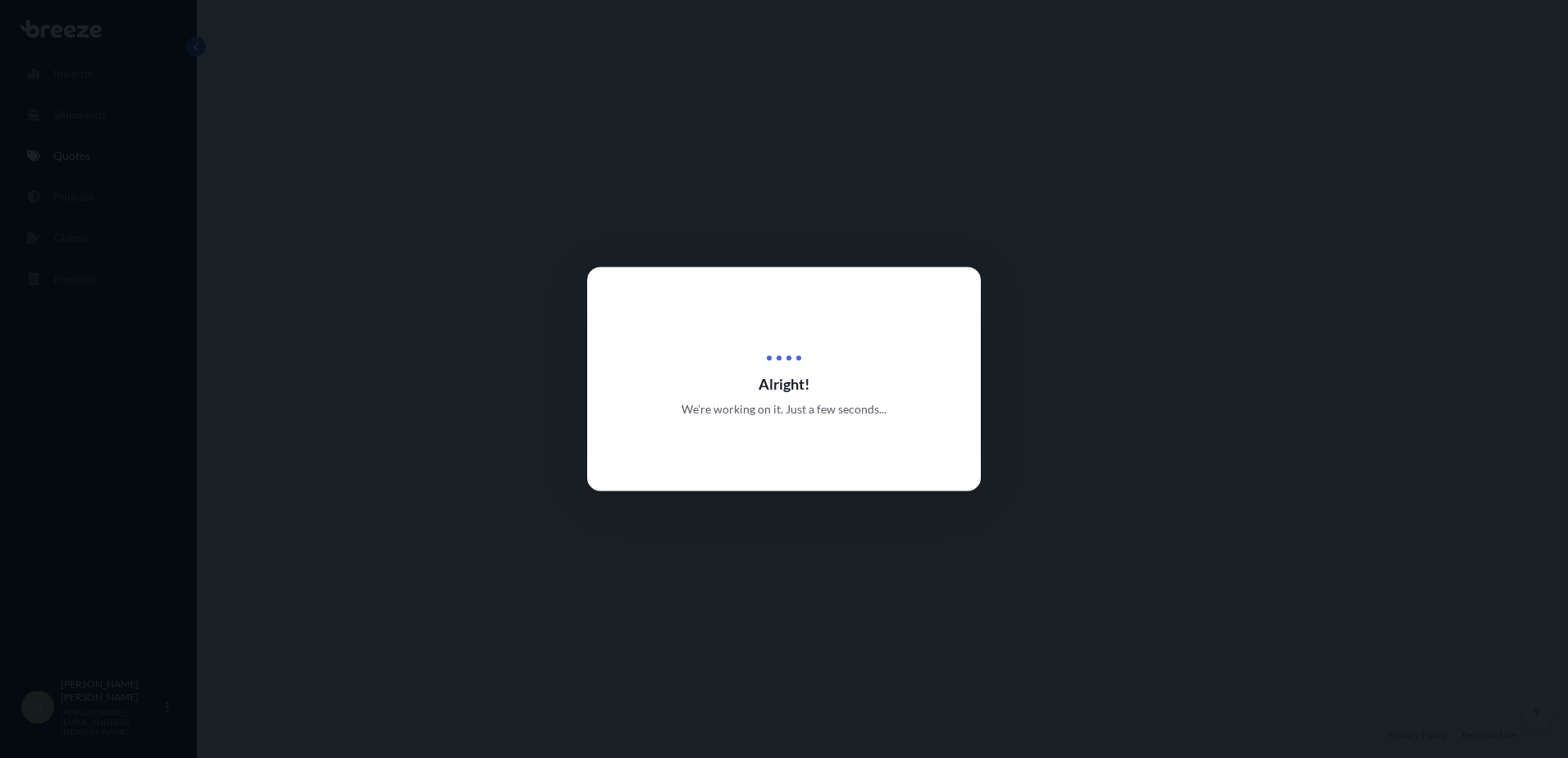
select select "Road"
select select "Sea"
select select "Road"
select select "2"
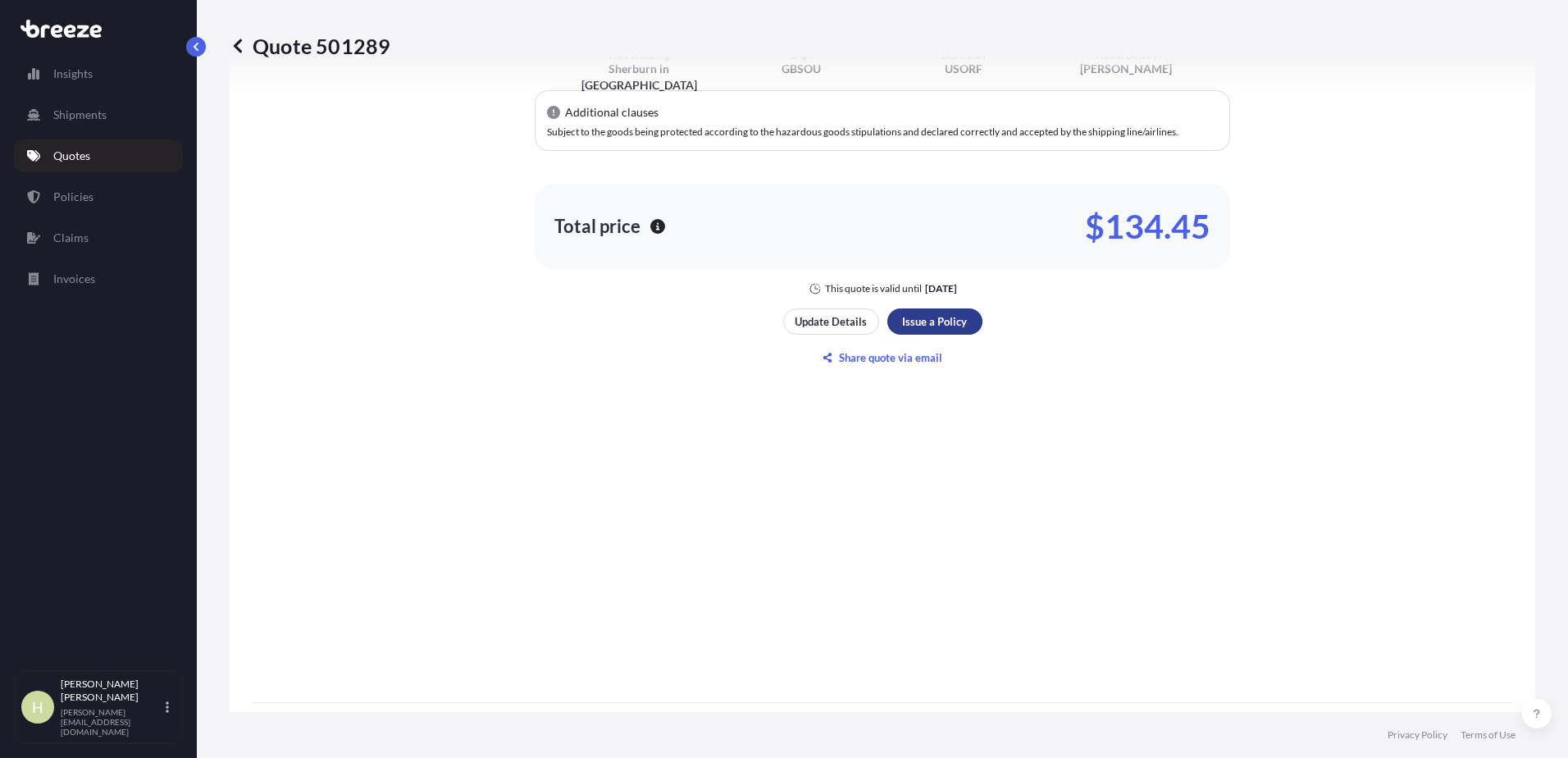
scroll to position [1148, 0]
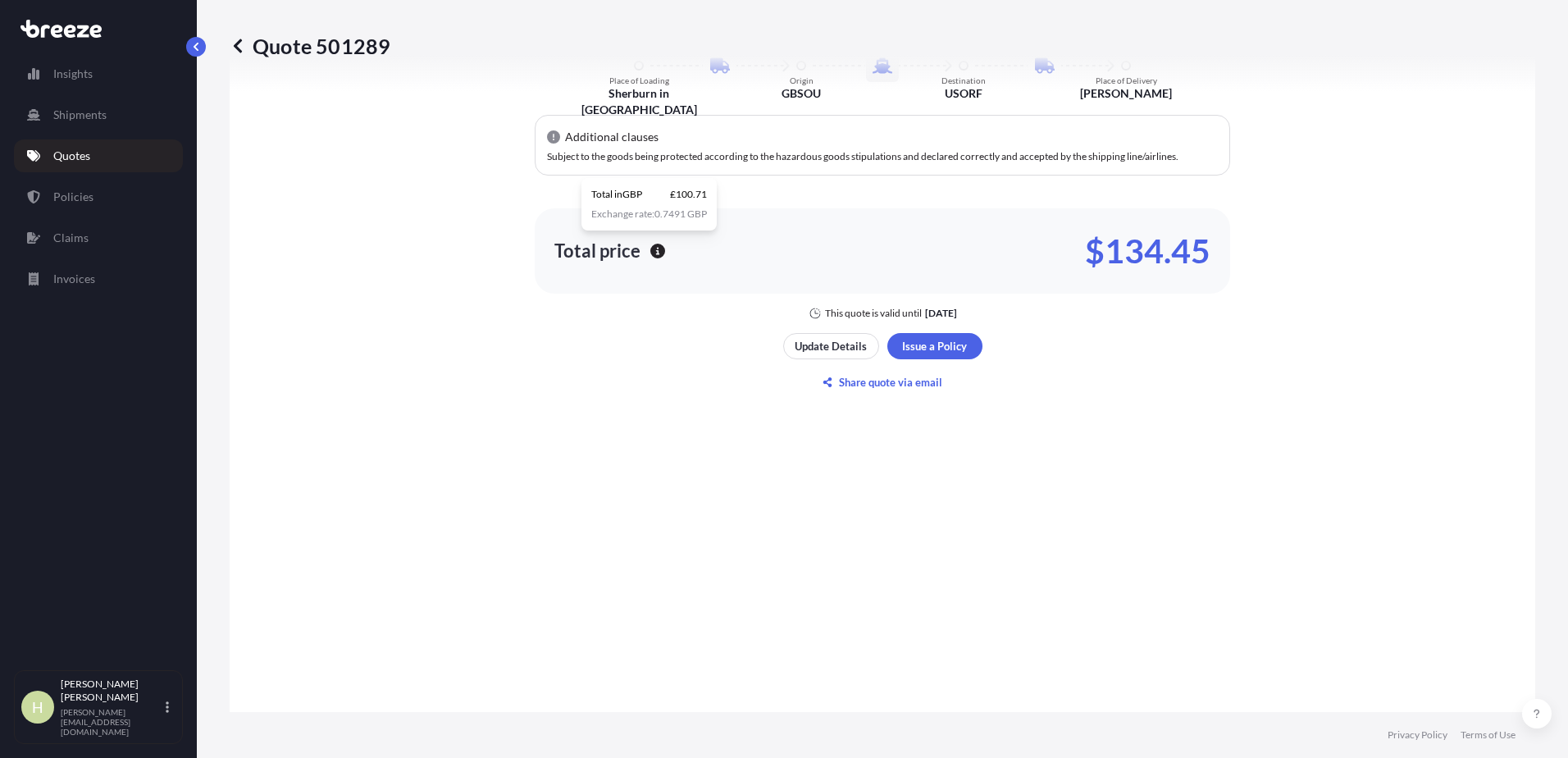
click at [652, 245] on icon "button" at bounding box center [657, 251] width 14 height 14
click at [650, 255] on icon "button" at bounding box center [657, 251] width 14 height 14
click at [1220, 501] on div "Here's your insurance offer Commodity Category Inorganic Chemicals Insured Valu…" at bounding box center [882, 162] width 1259 height 1097
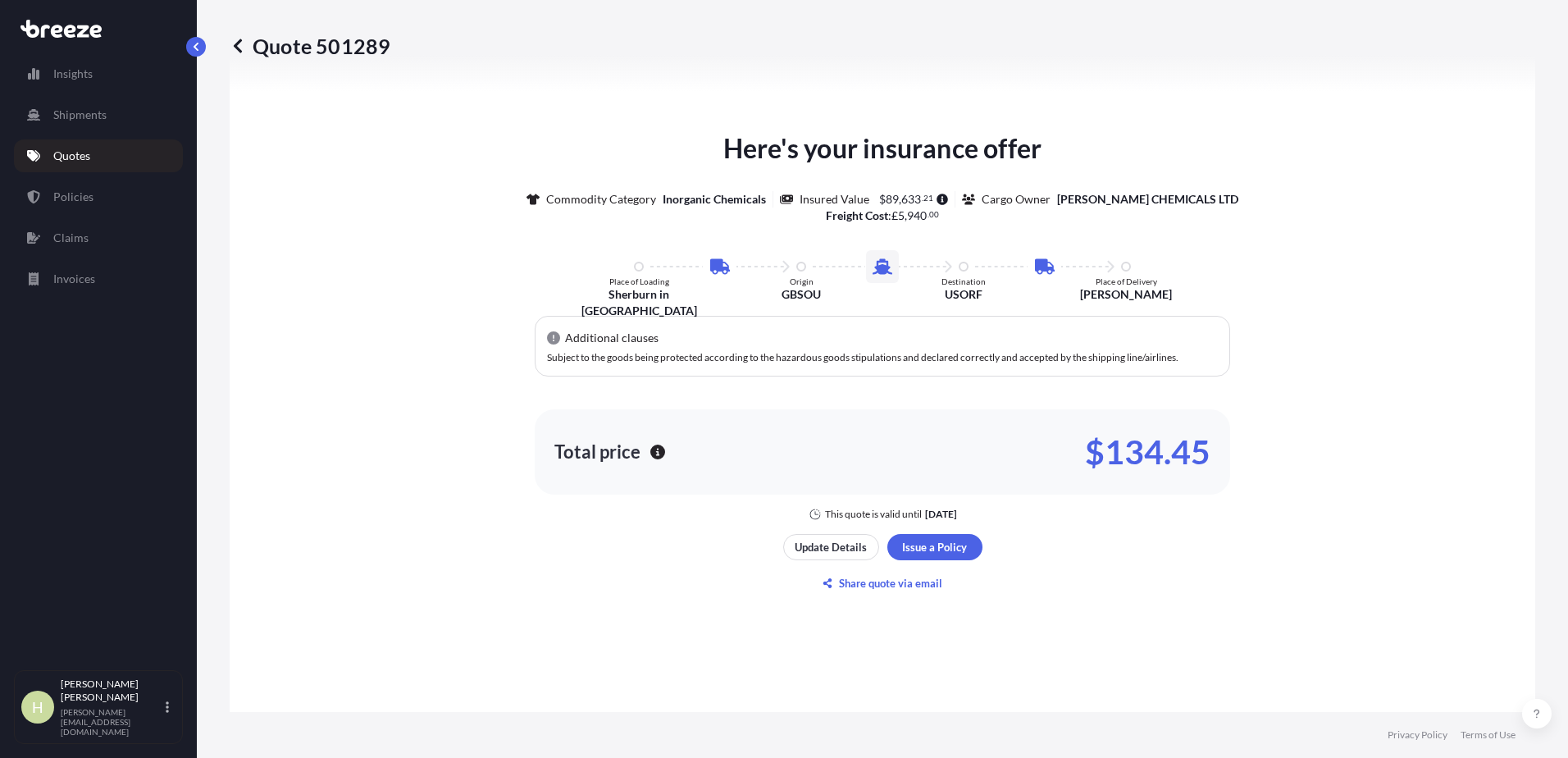
scroll to position [984, 0]
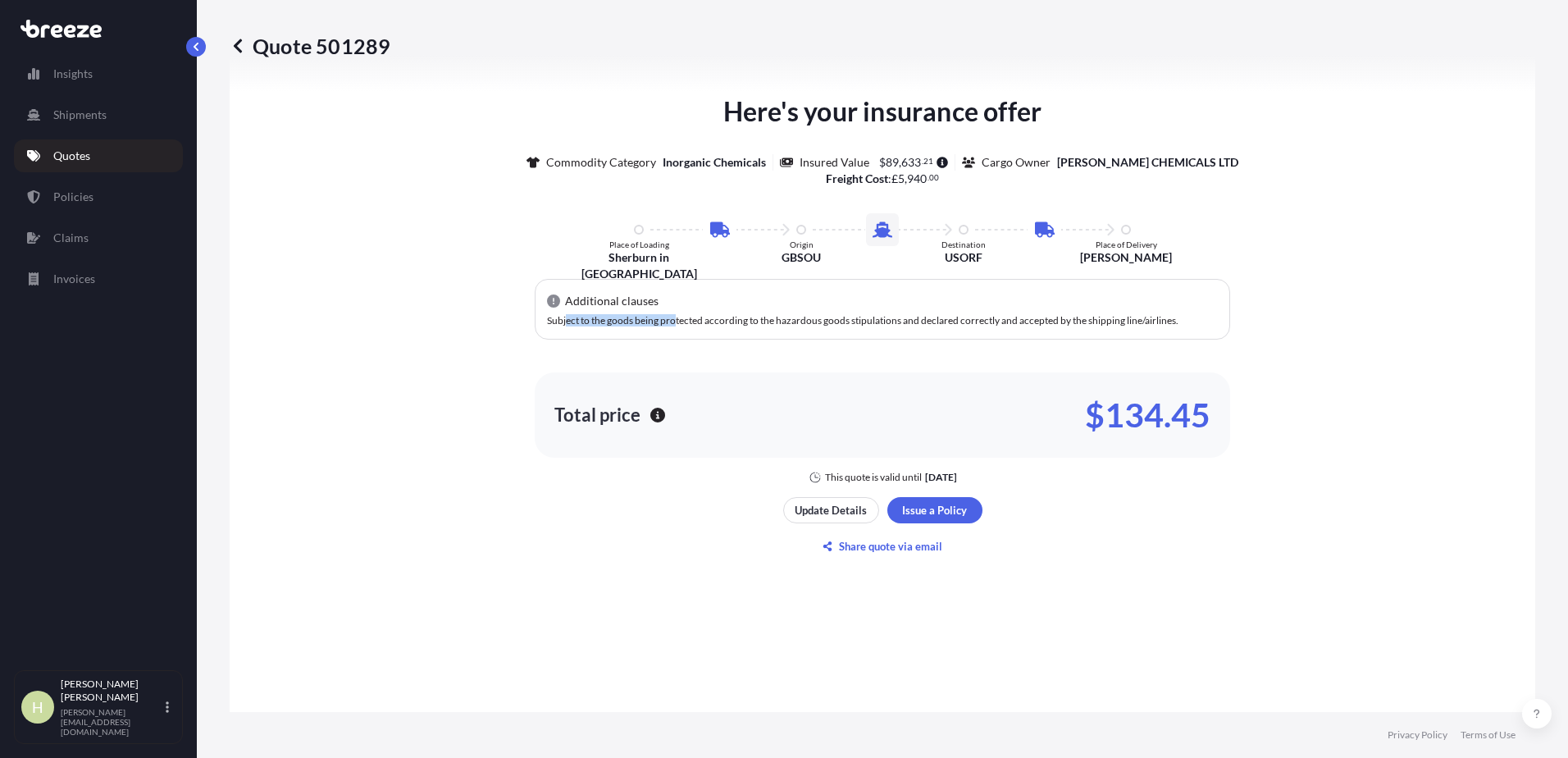
drag, startPoint x: 565, startPoint y: 314, endPoint x: 671, endPoint y: 313, distance: 106.0
click at [671, 313] on div "Additional clauses Subject to the goods being protected according to the hazard…" at bounding box center [881, 309] width 695 height 61
drag, startPoint x: 671, startPoint y: 313, endPoint x: 621, endPoint y: 343, distance: 58.3
click at [621, 343] on div "Additional clauses Subject to the goods being protected according to the hazard…" at bounding box center [881, 367] width 695 height 178
drag, startPoint x: 625, startPoint y: 317, endPoint x: 769, endPoint y: 329, distance: 144.5
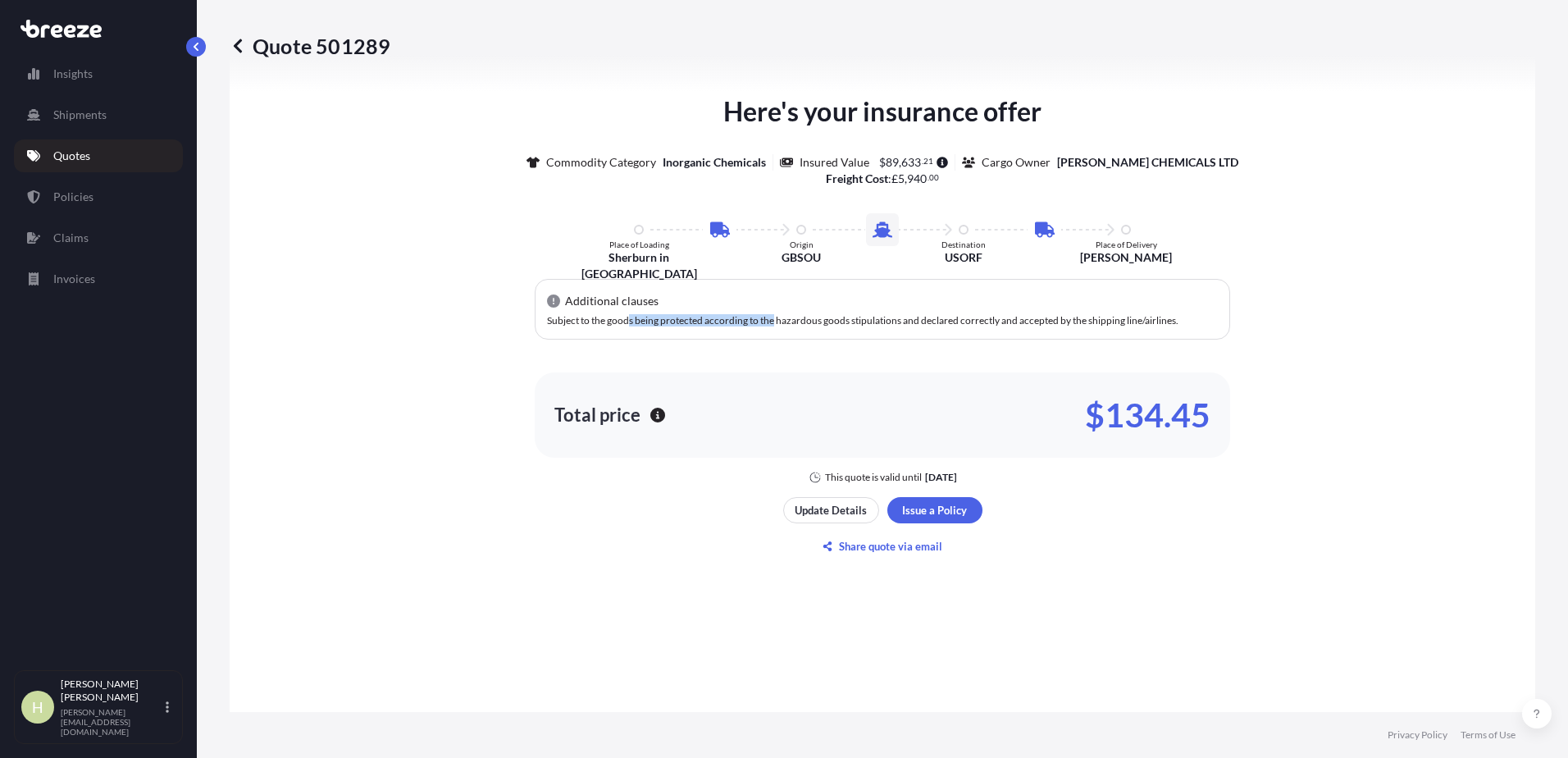
click at [769, 329] on div "Additional clauses Subject to the goods being protected according to the hazard…" at bounding box center [881, 309] width 695 height 61
drag, startPoint x: 769, startPoint y: 329, endPoint x: 813, endPoint y: 325, distance: 44.2
click at [811, 325] on span "Subject to the goods being protected according to the hazardous goods stipulati…" at bounding box center [862, 320] width 632 height 13
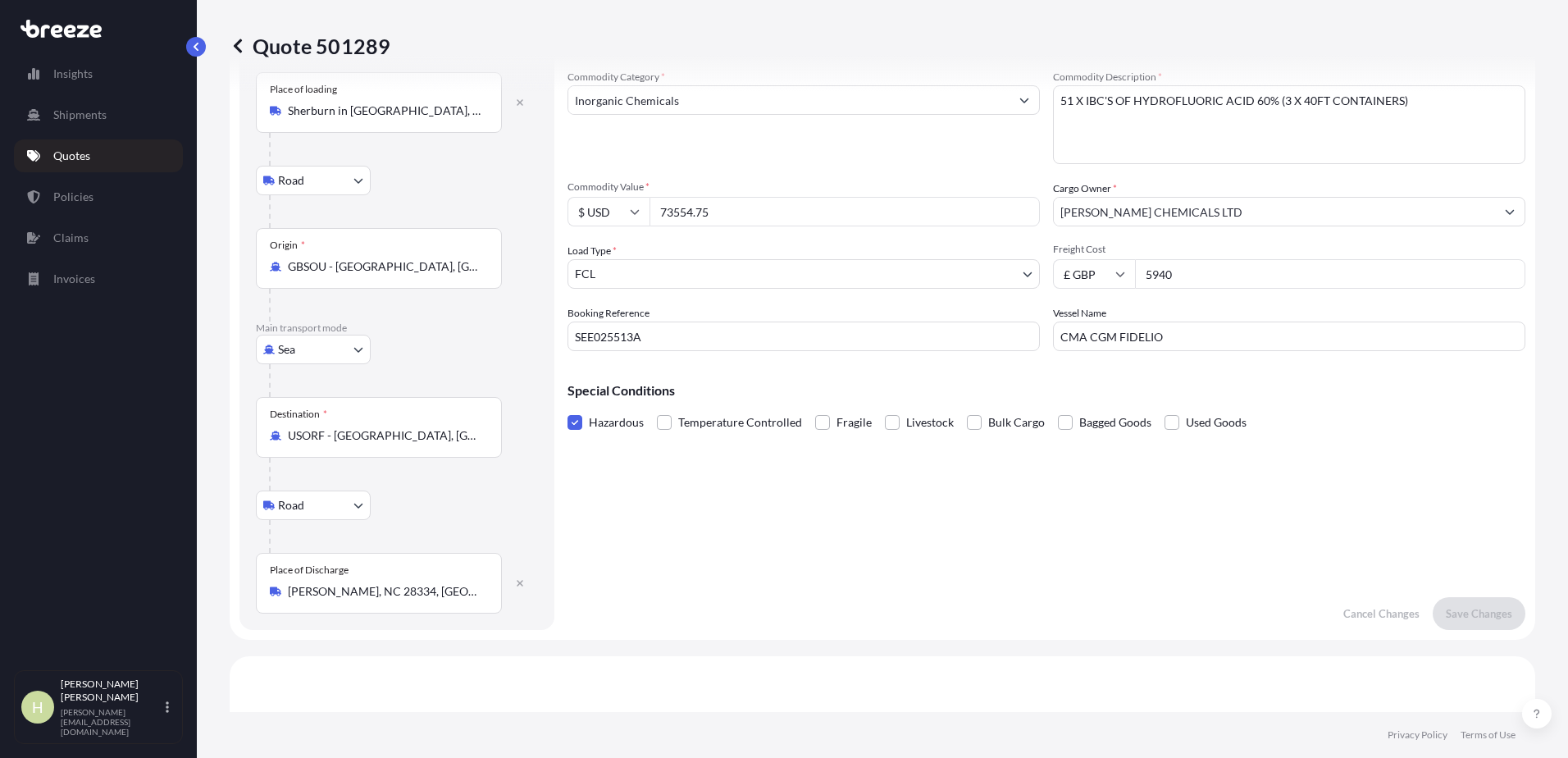
scroll to position [0, 0]
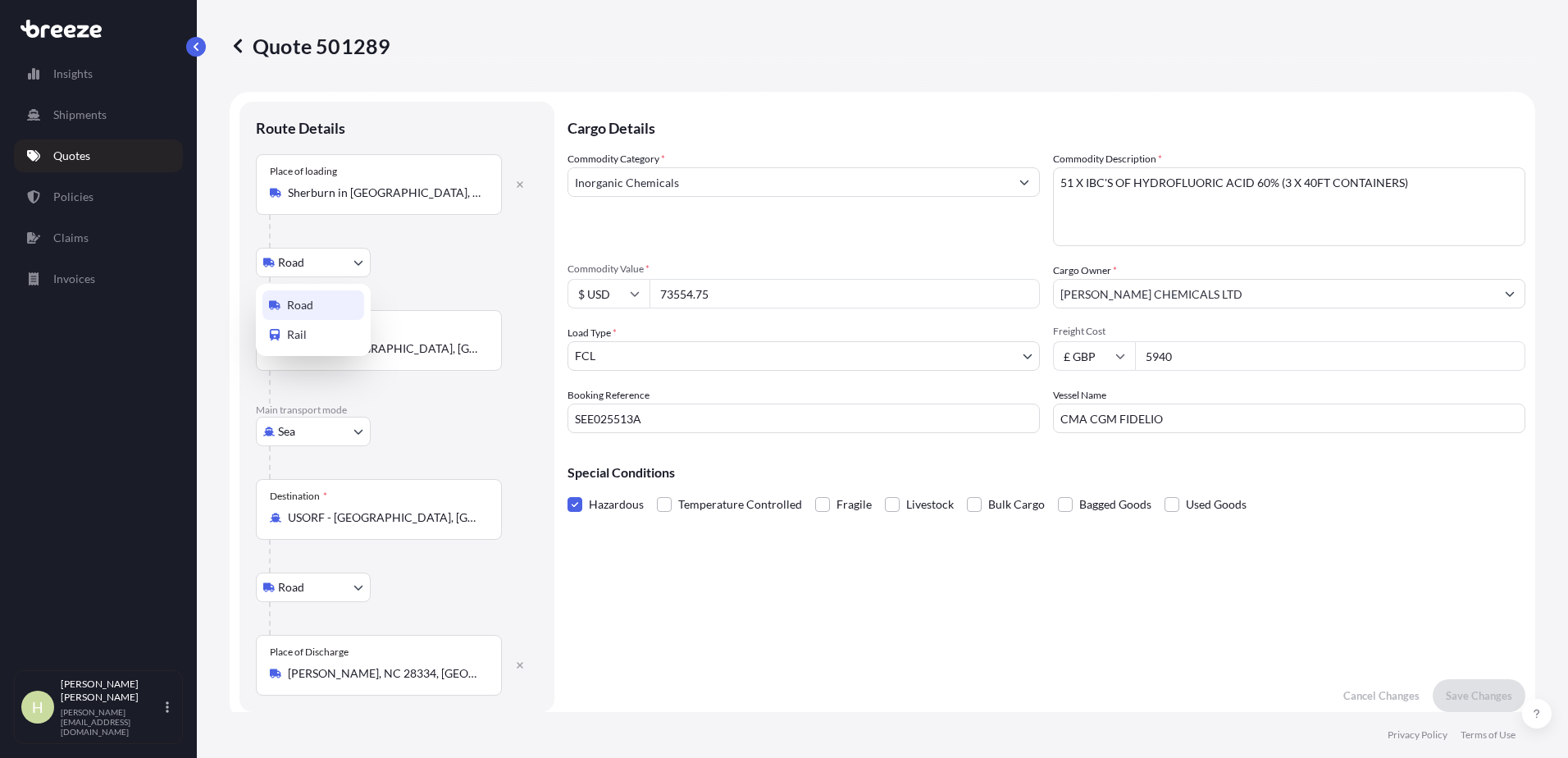
click at [309, 264] on body "Insights Shipments Quotes Policies Claims Invoices H Howard Nickerson [EMAIL_AD…" at bounding box center [784, 379] width 1568 height 758
click at [331, 268] on body "Insights Shipments Quotes Policies Claims Invoices H Howard Nickerson [EMAIL_AD…" at bounding box center [784, 379] width 1568 height 758
click at [342, 325] on div "Rail" at bounding box center [312, 335] width 101 height 30
click at [360, 263] on body "Insights Shipments Quotes Policies Claims Invoices H Howard Nickerson [EMAIL_AD…" at bounding box center [784, 379] width 1568 height 758
click at [323, 293] on div "Road" at bounding box center [312, 305] width 101 height 30
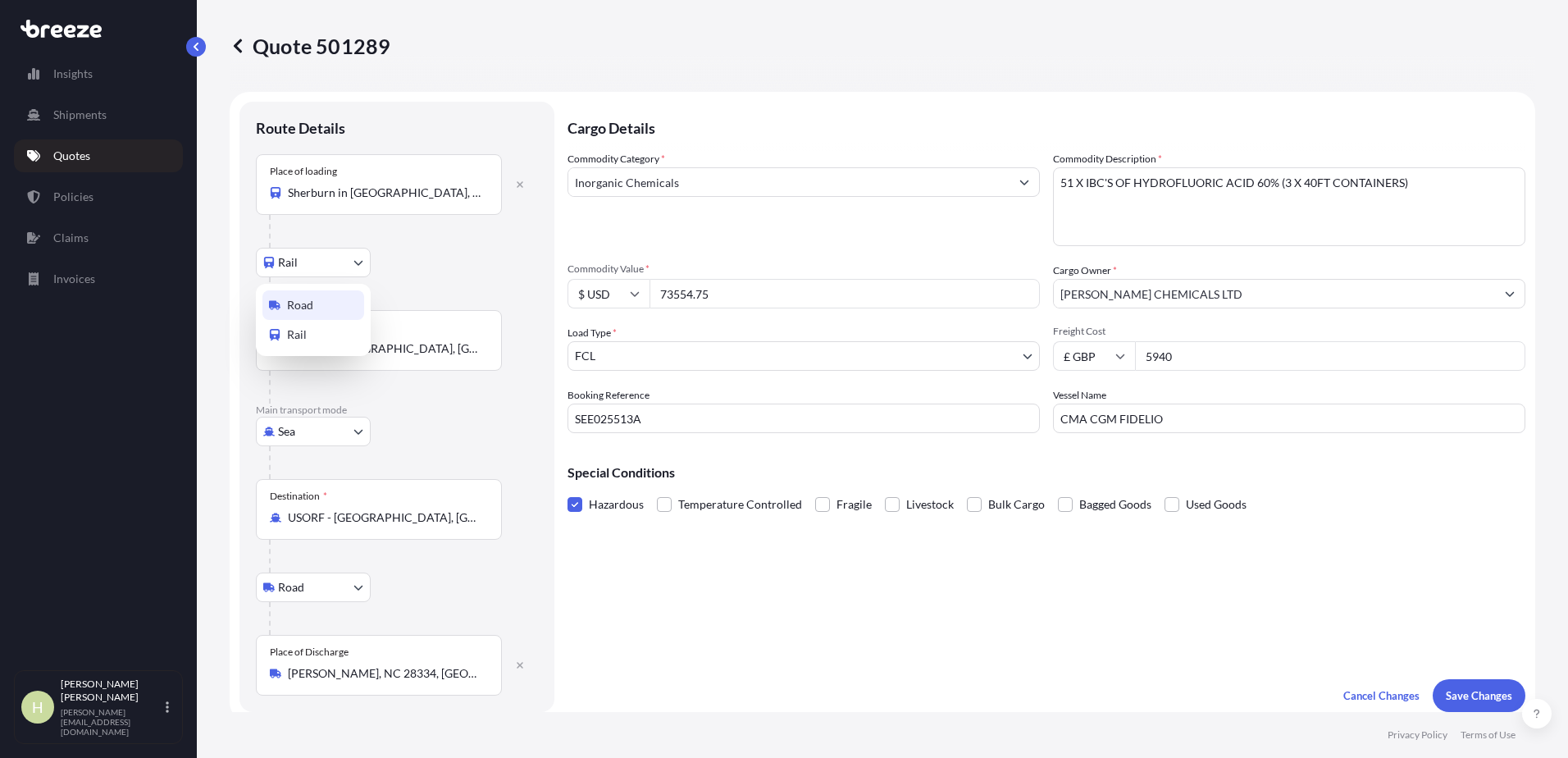
select select "Road"
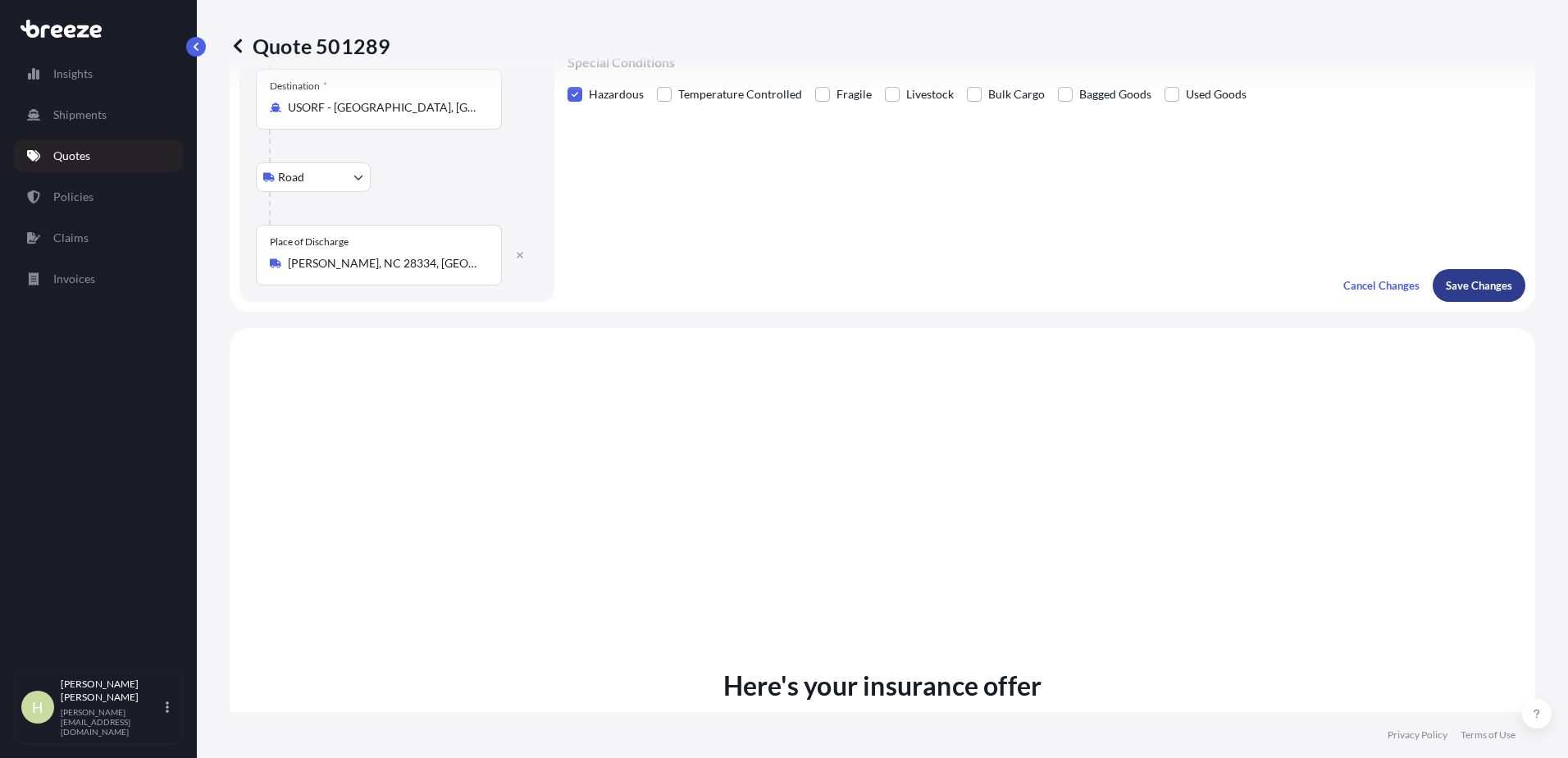
click at [1478, 287] on p "Save Changes" at bounding box center [1478, 284] width 67 height 16
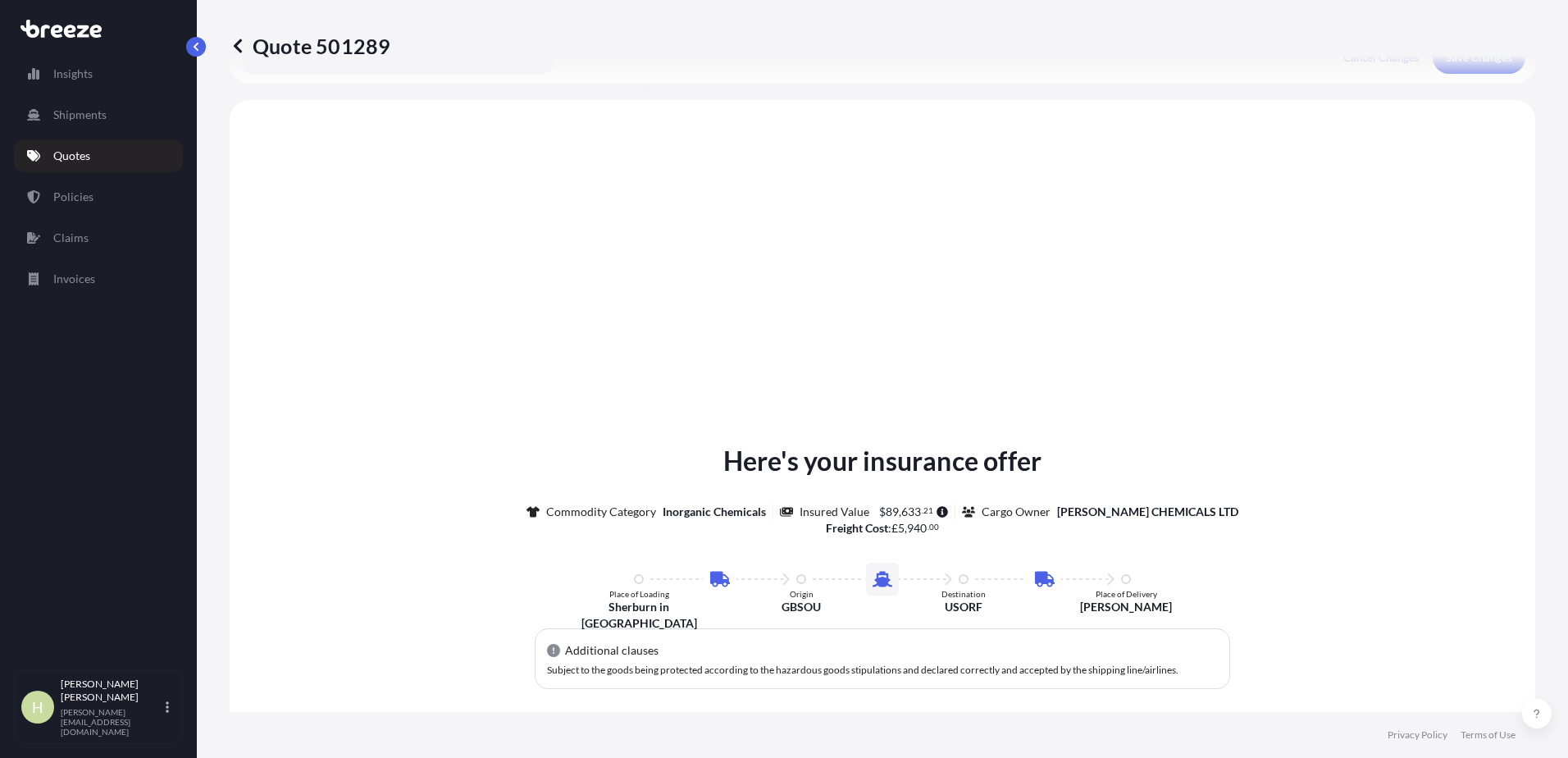
scroll to position [663, 0]
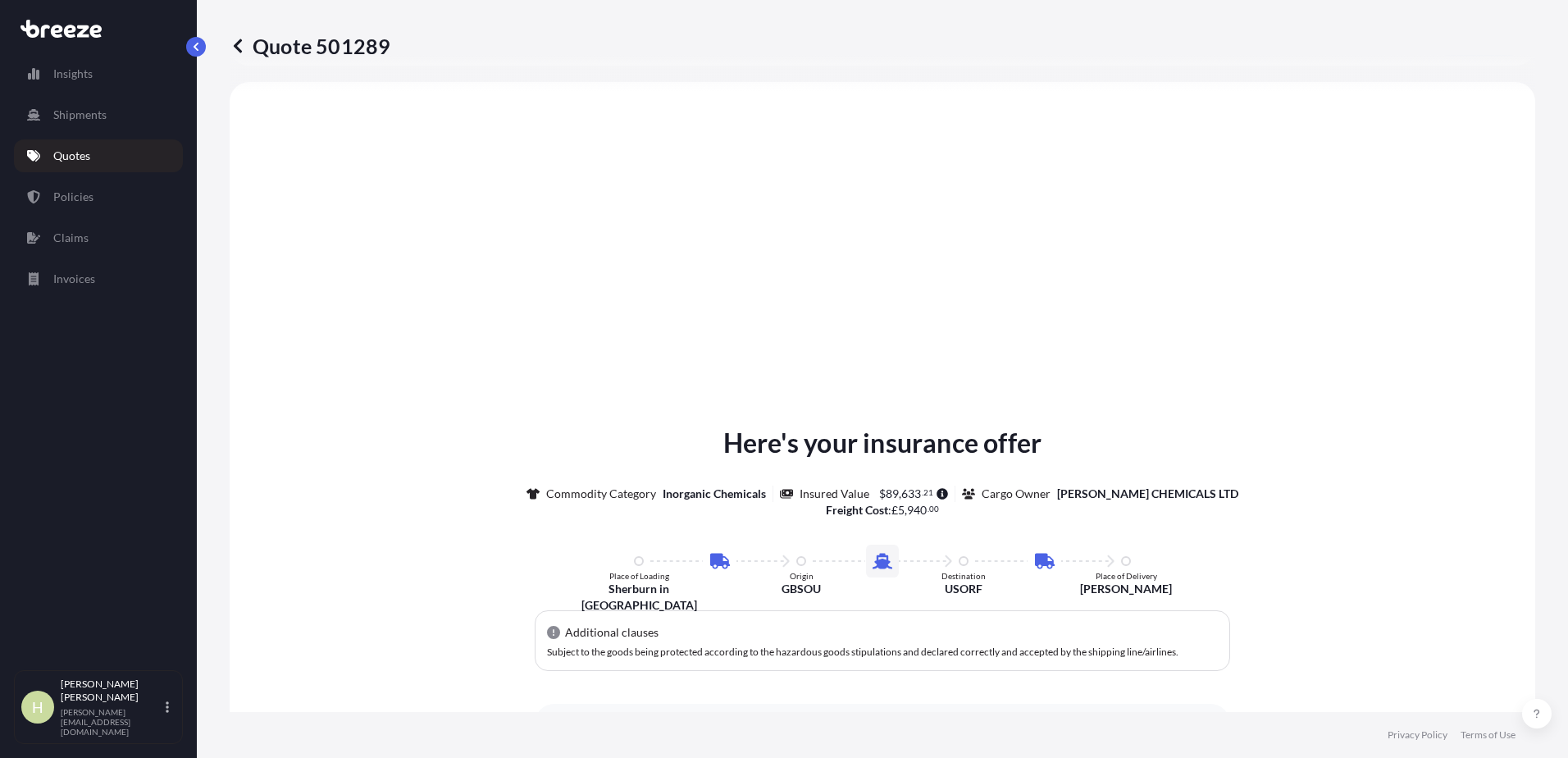
select select "Road"
select select "Sea"
select select "Road"
select select "2"
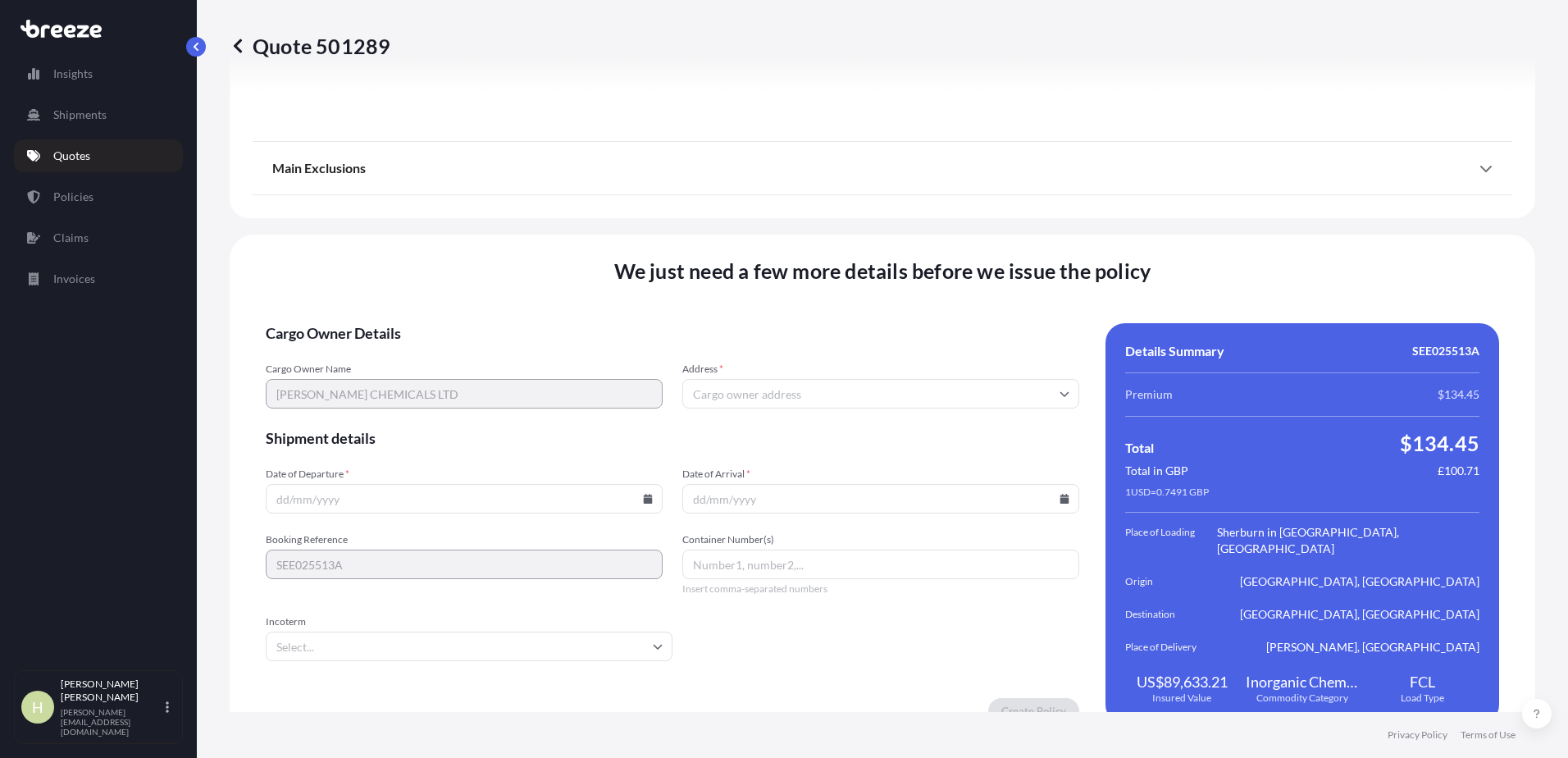
scroll to position [2264, 0]
click at [856, 360] on span "Address *" at bounding box center [880, 366] width 397 height 14
click at [856, 376] on input "Address *" at bounding box center [880, 391] width 397 height 30
click at [849, 376] on input "Address *" at bounding box center [880, 391] width 397 height 30
type input "c"
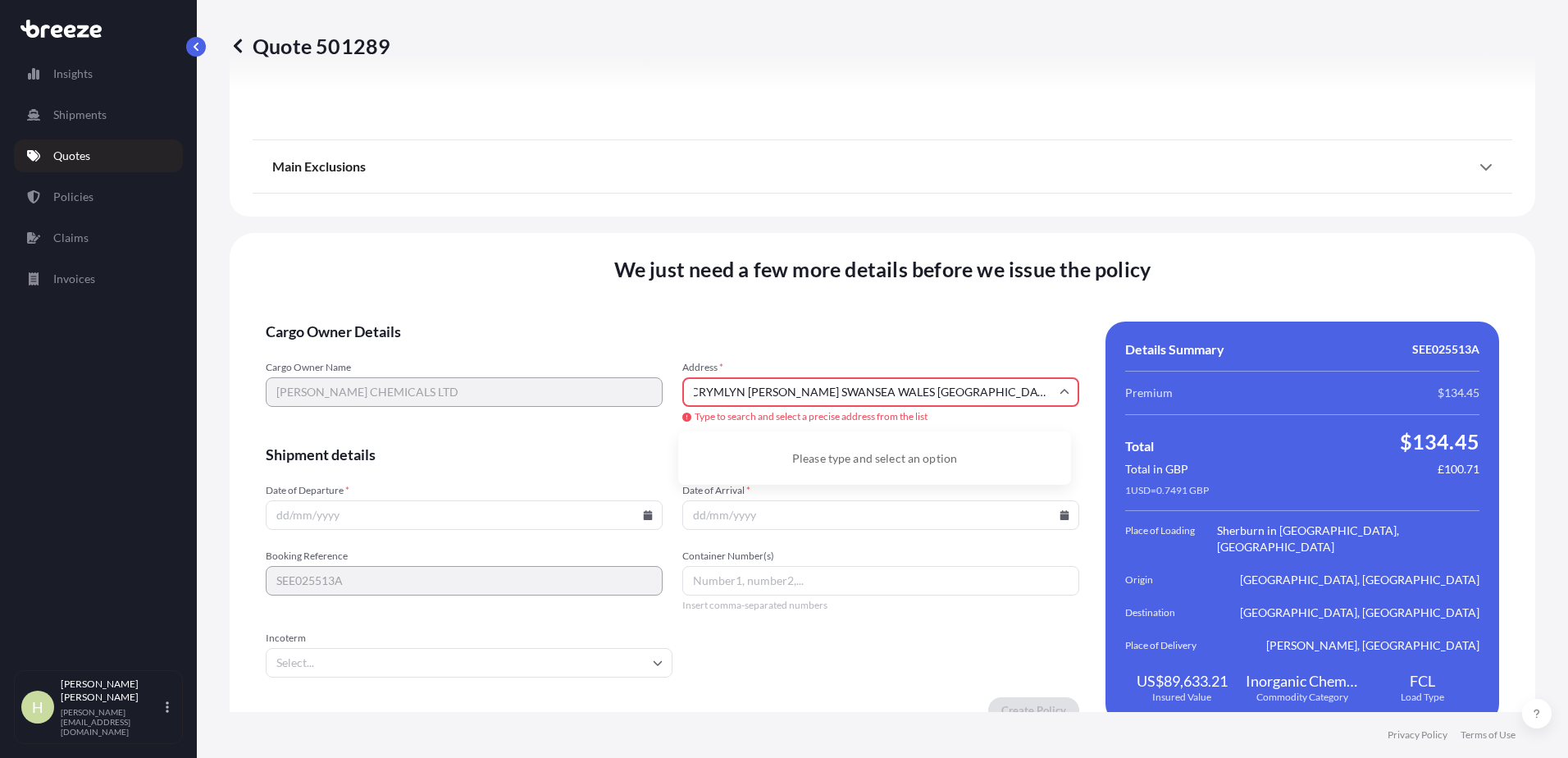
scroll to position [0, 0]
click at [889, 389] on input "CRYMLYN [PERSON_NAME] SWANSEA WALES [GEOGRAPHIC_DATA] 8PT [GEOGRAPHIC_DATA]" at bounding box center [880, 392] width 397 height 30
click at [761, 394] on input "CRYMLYN [PERSON_NAME] SWANSEA WALES [GEOGRAPHIC_DATA] 8PT [GEOGRAPHIC_DATA]" at bounding box center [880, 392] width 397 height 30
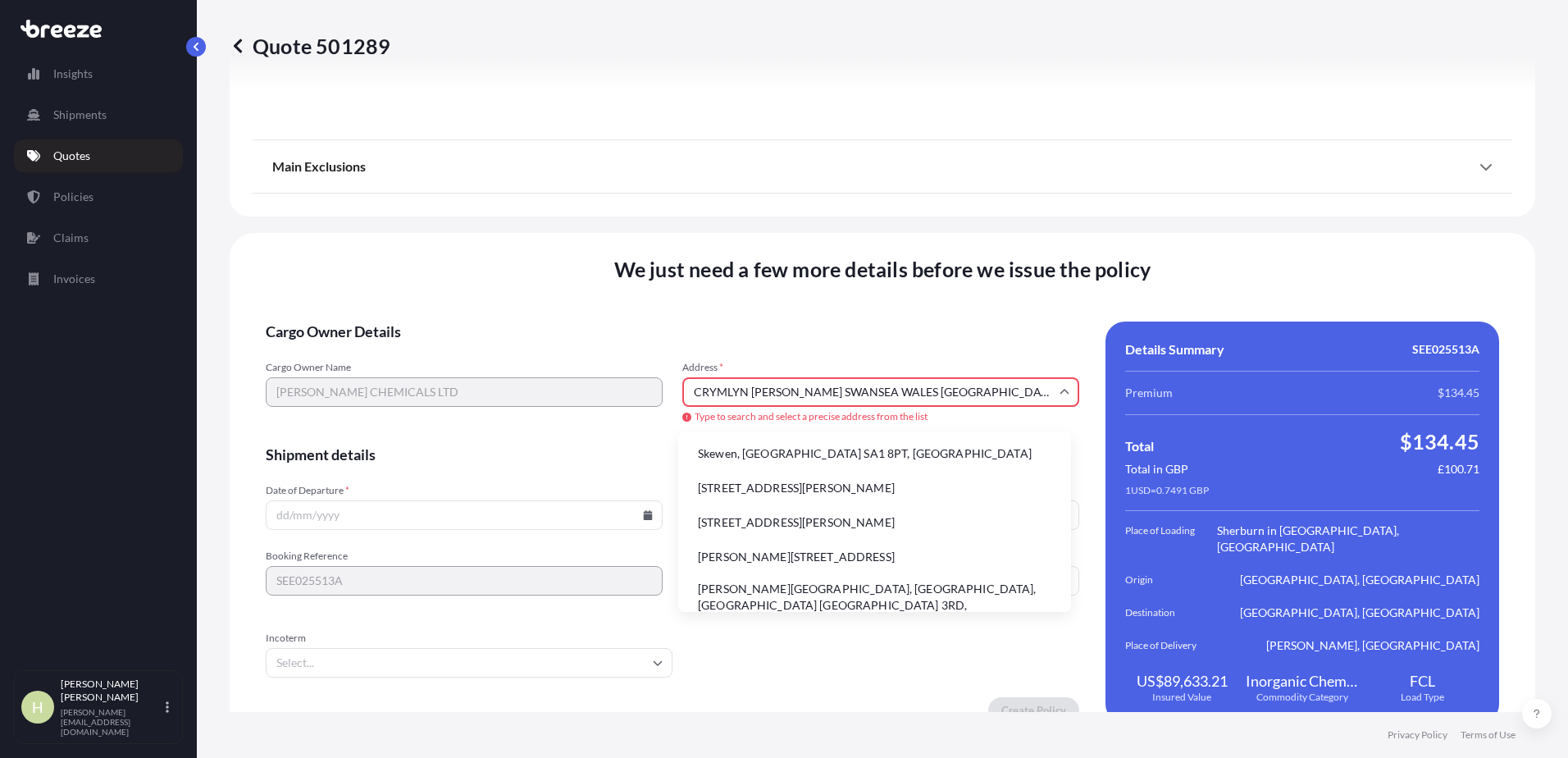
scroll to position [0, 4]
drag, startPoint x: 804, startPoint y: 393, endPoint x: 1152, endPoint y: 392, distance: 348.0
click at [1147, 387] on div "Cargo Owner Details Cargo Owner Name [PERSON_NAME] CHEMICALS LTD Address * [GEO…" at bounding box center [881, 522] width 1233 height 402
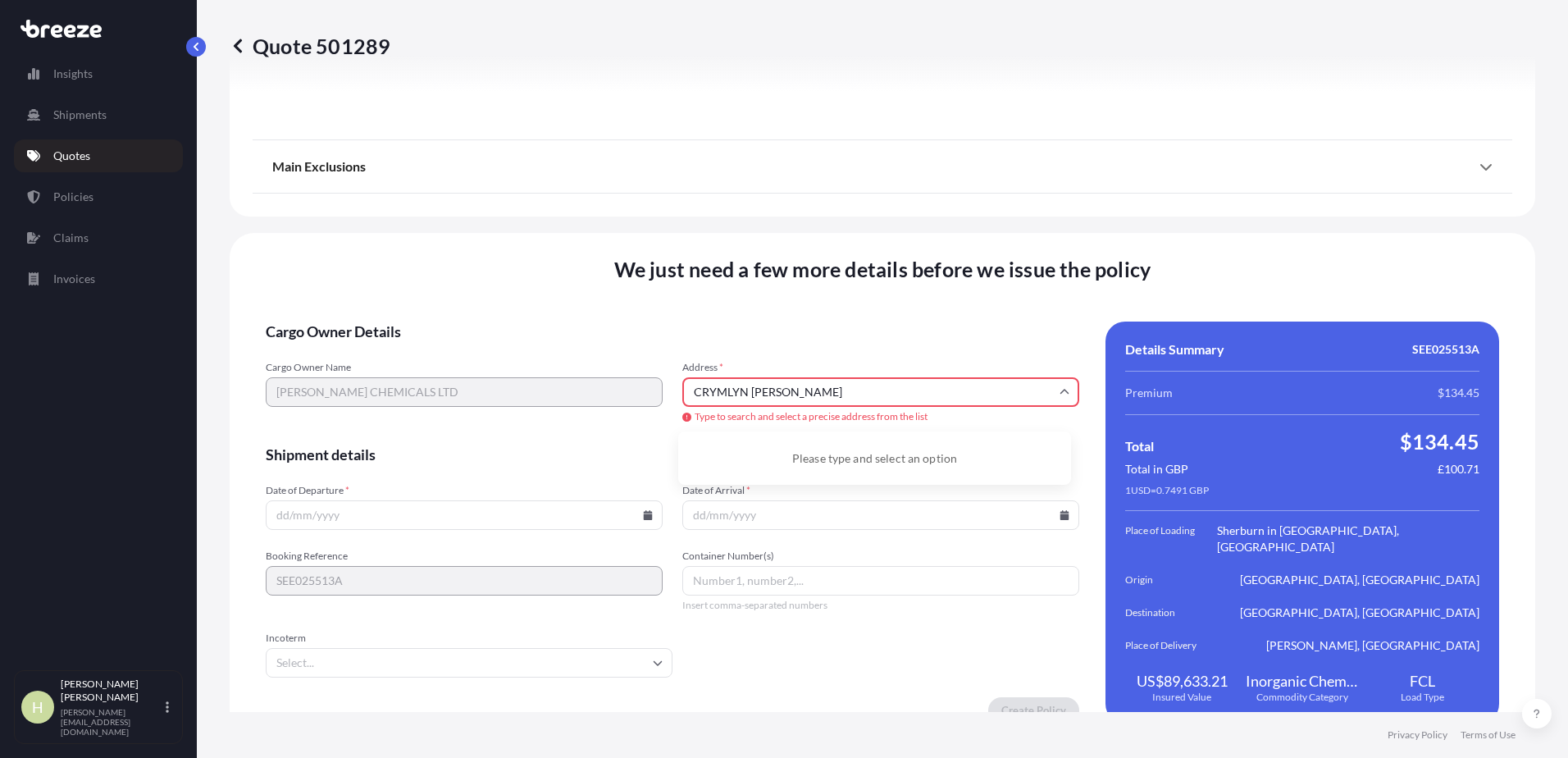
click at [454, 379] on div "Cargo Owner Name [PERSON_NAME] CHEMICALS LTD Address * CRYMLYN [PERSON_NAME] Ty…" at bounding box center [671, 393] width 813 height 64
click at [778, 457] on li "Skewen, [GEOGRAPHIC_DATA] SA1 8PT, [GEOGRAPHIC_DATA]" at bounding box center [875, 453] width 380 height 31
type input "Skewen, [GEOGRAPHIC_DATA] SA1 8PT, [GEOGRAPHIC_DATA]"
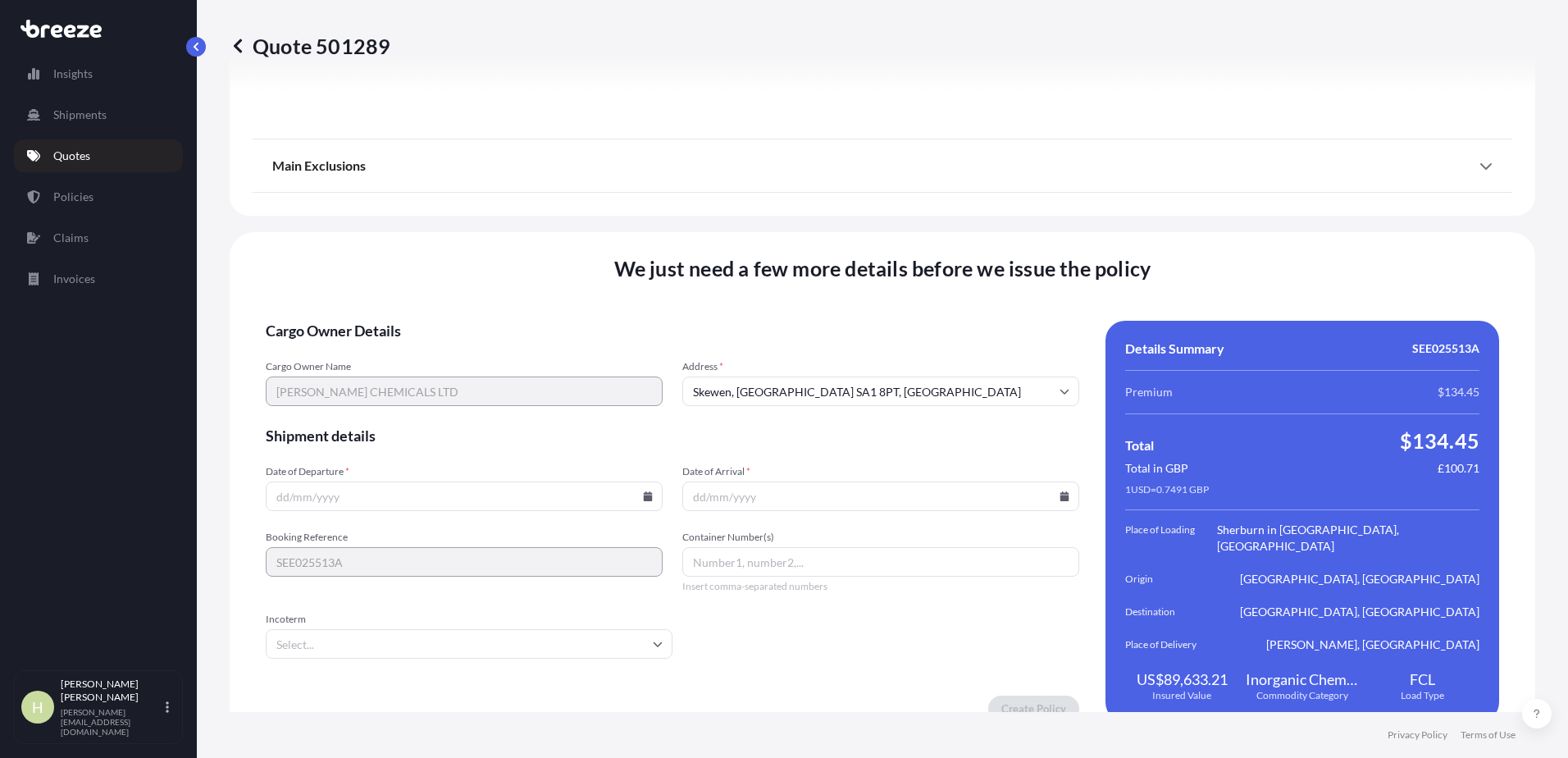
click at [497, 491] on input "Date of Departure *" at bounding box center [464, 496] width 397 height 30
click at [643, 491] on icon at bounding box center [647, 496] width 9 height 10
click at [348, 335] on button "13" at bounding box center [347, 333] width 26 height 26
type input "[DATE]"
click at [1060, 491] on icon at bounding box center [1064, 496] width 9 height 10
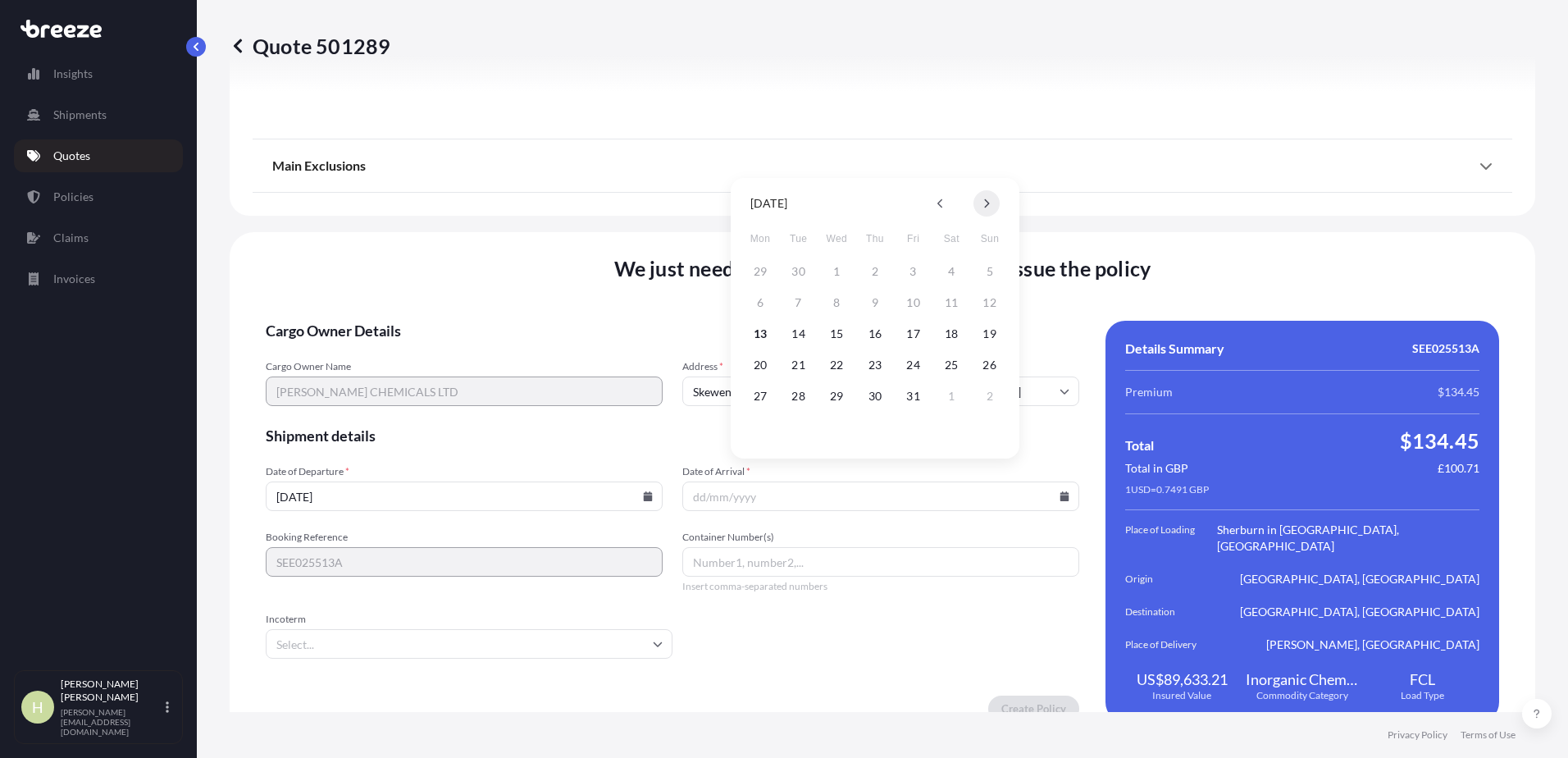
click at [987, 203] on icon at bounding box center [987, 203] width 5 height 9
click at [913, 331] on button "14" at bounding box center [913, 333] width 26 height 26
type input "[DATE]"
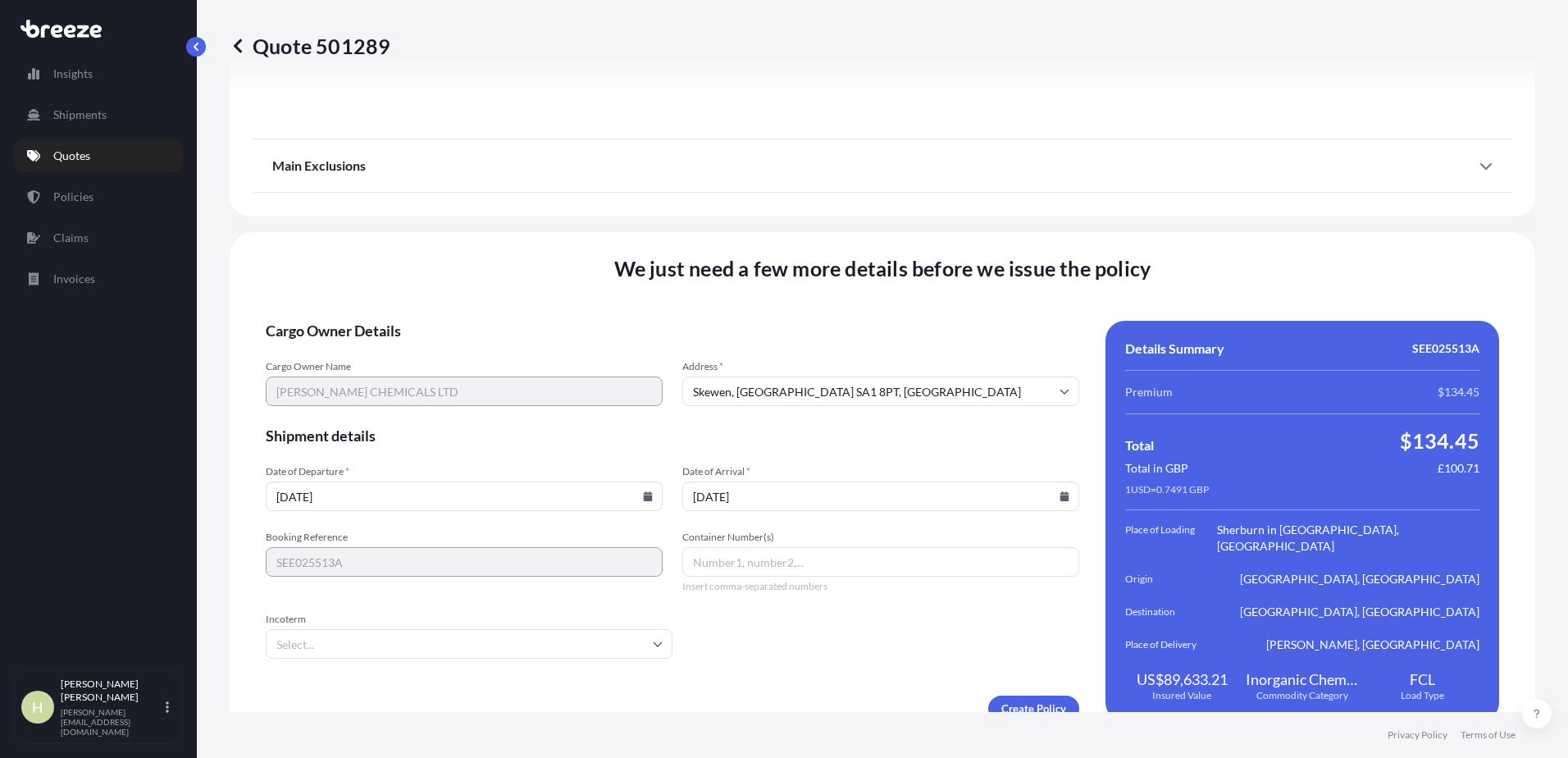
click at [874, 555] on input "Container Number(s)" at bounding box center [880, 561] width 397 height 30
type input "TIIU4766909, EMCU8635427, EMCU8494777"
click at [583, 629] on input "Incoterm" at bounding box center [469, 643] width 407 height 30
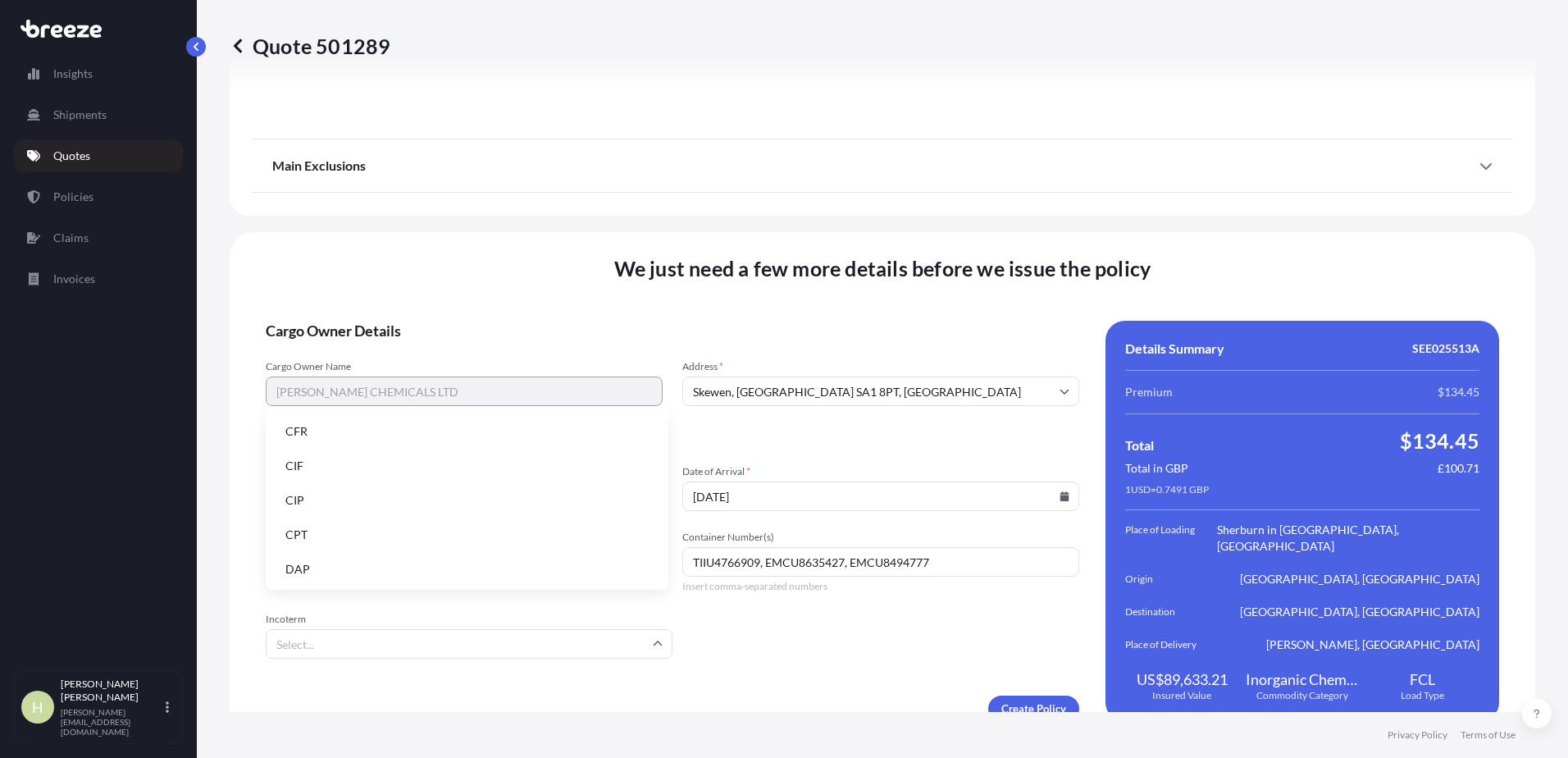
click at [353, 463] on li "CIF" at bounding box center [467, 466] width 390 height 31
click at [933, 695] on div "Create Policy" at bounding box center [671, 708] width 813 height 26
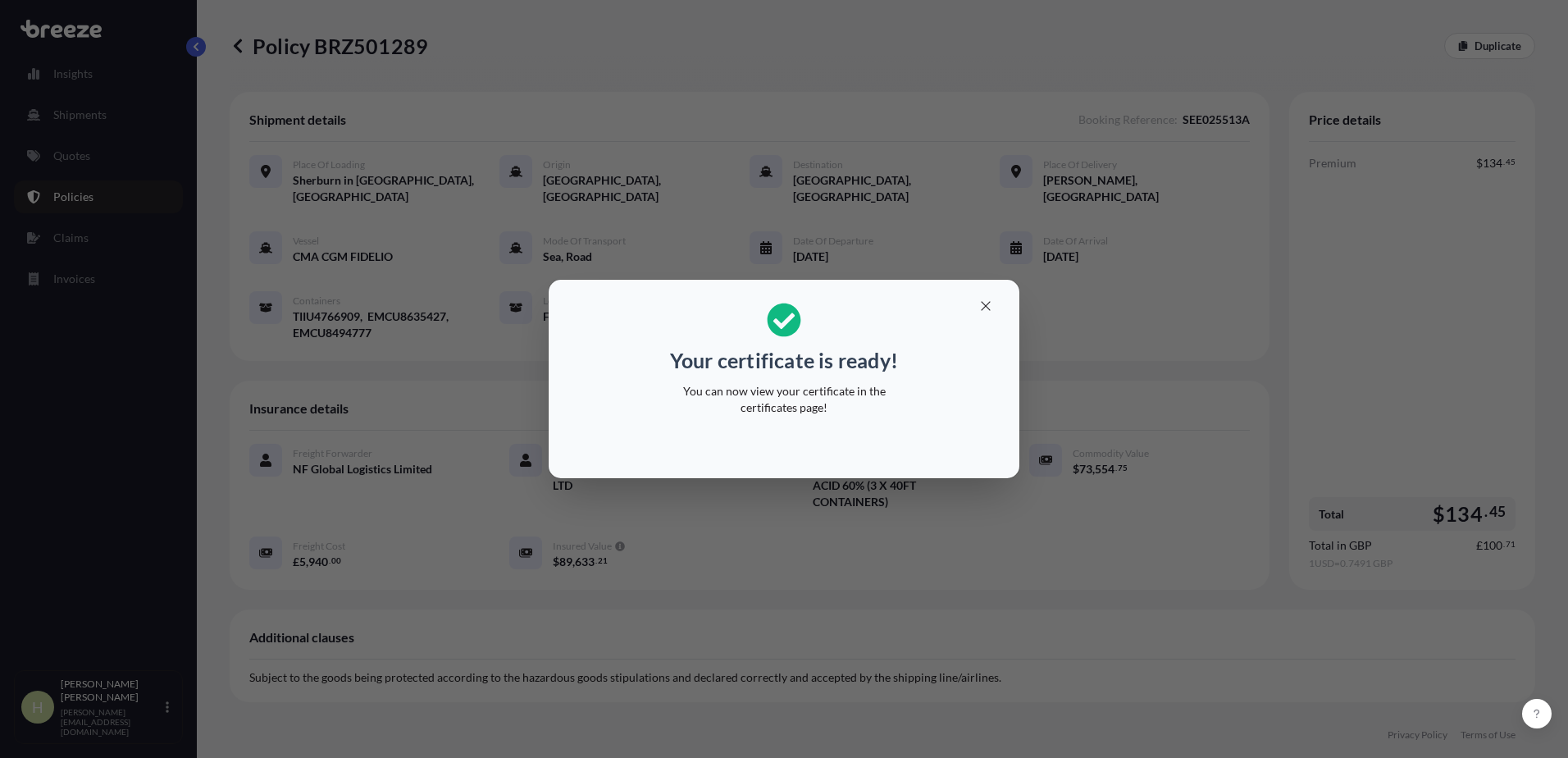
click at [819, 392] on p "You can now view your certificate in the certificates page!" at bounding box center [784, 399] width 253 height 33
click at [990, 304] on icon "button" at bounding box center [985, 305] width 14 height 14
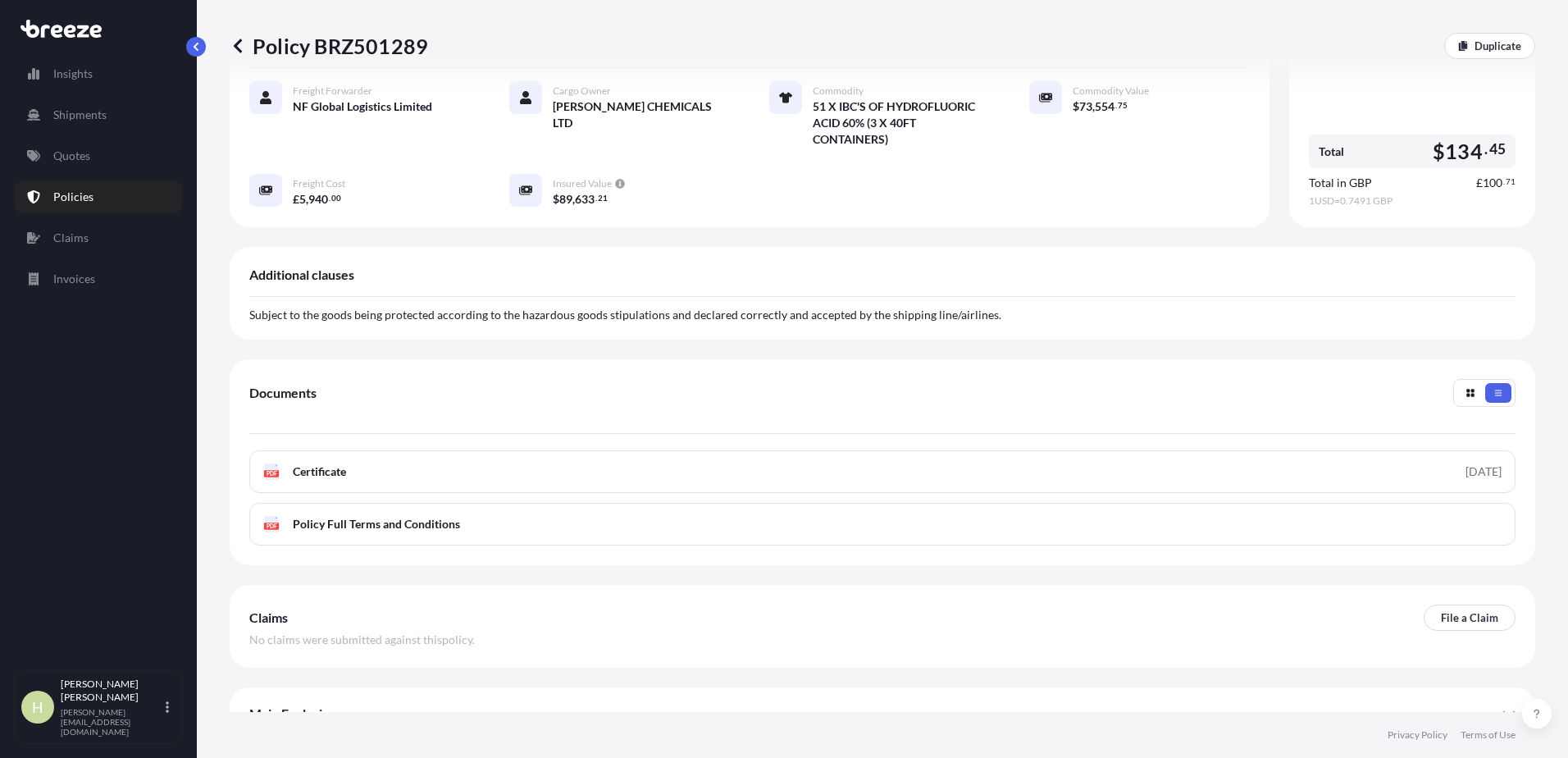
scroll to position [374, 0]
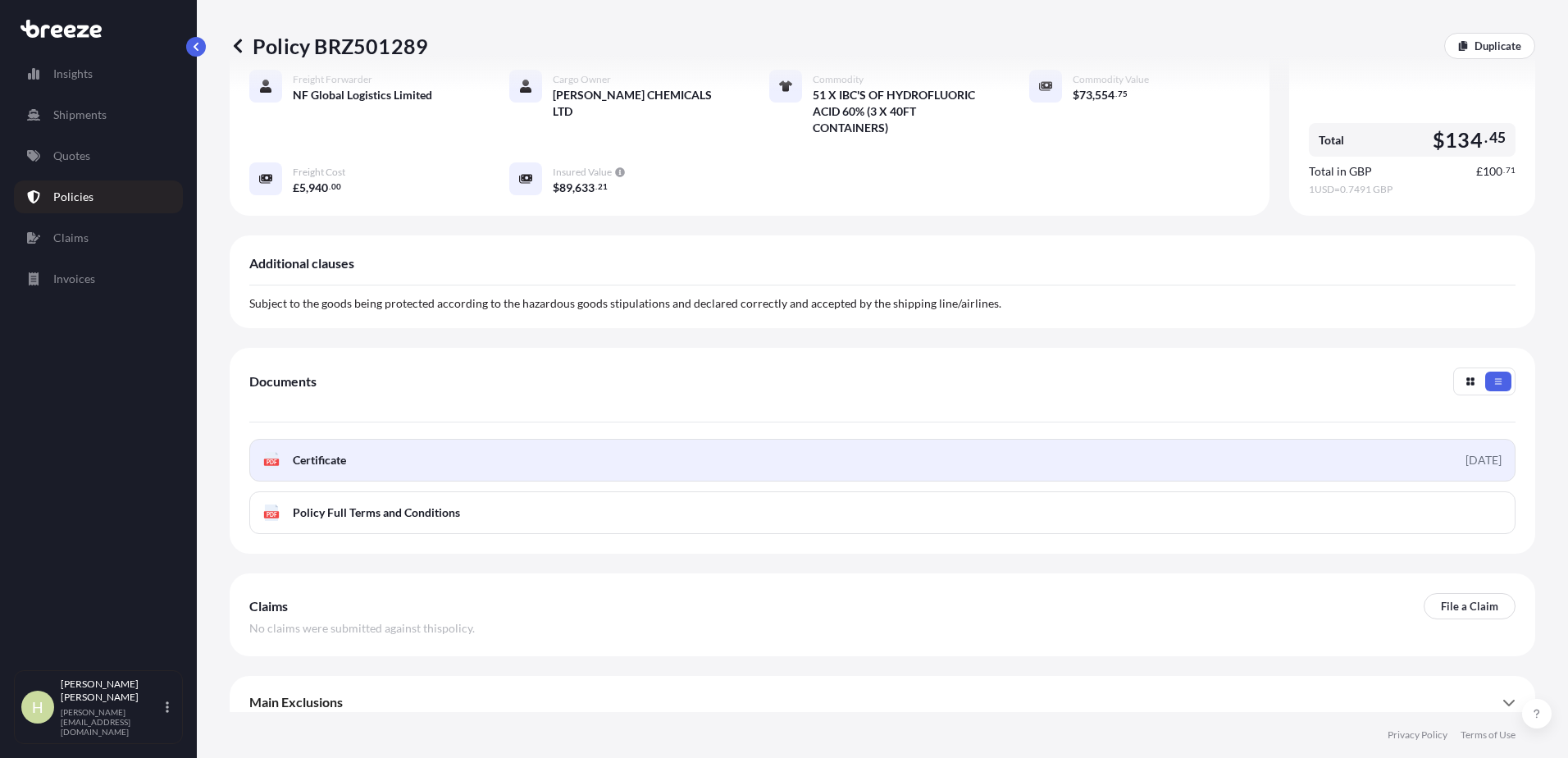
click at [1273, 441] on link "PDF Certificate [DATE]" at bounding box center [881, 460] width 1266 height 42
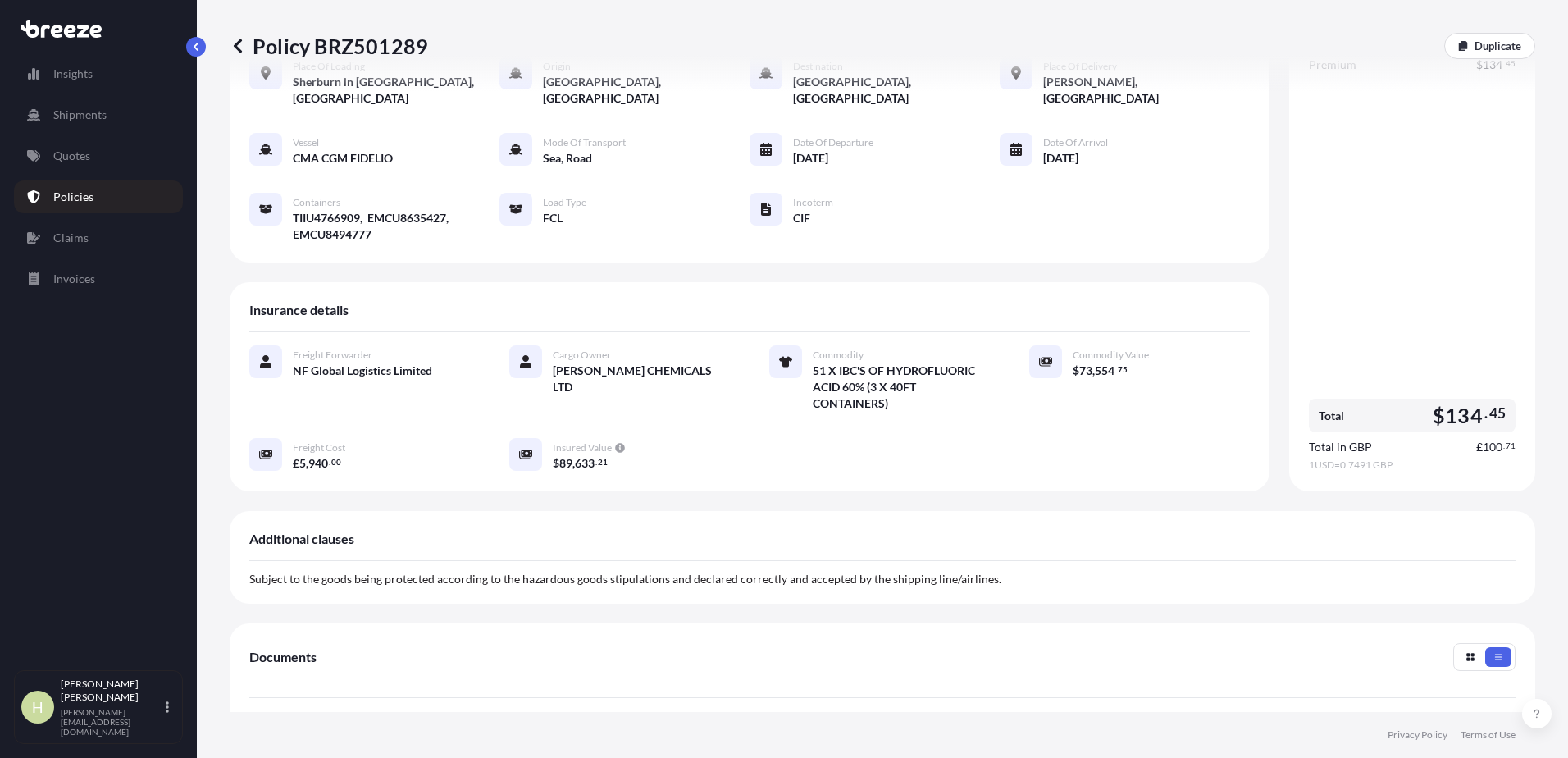
scroll to position [0, 0]
